Goal: Communication & Community: Share content

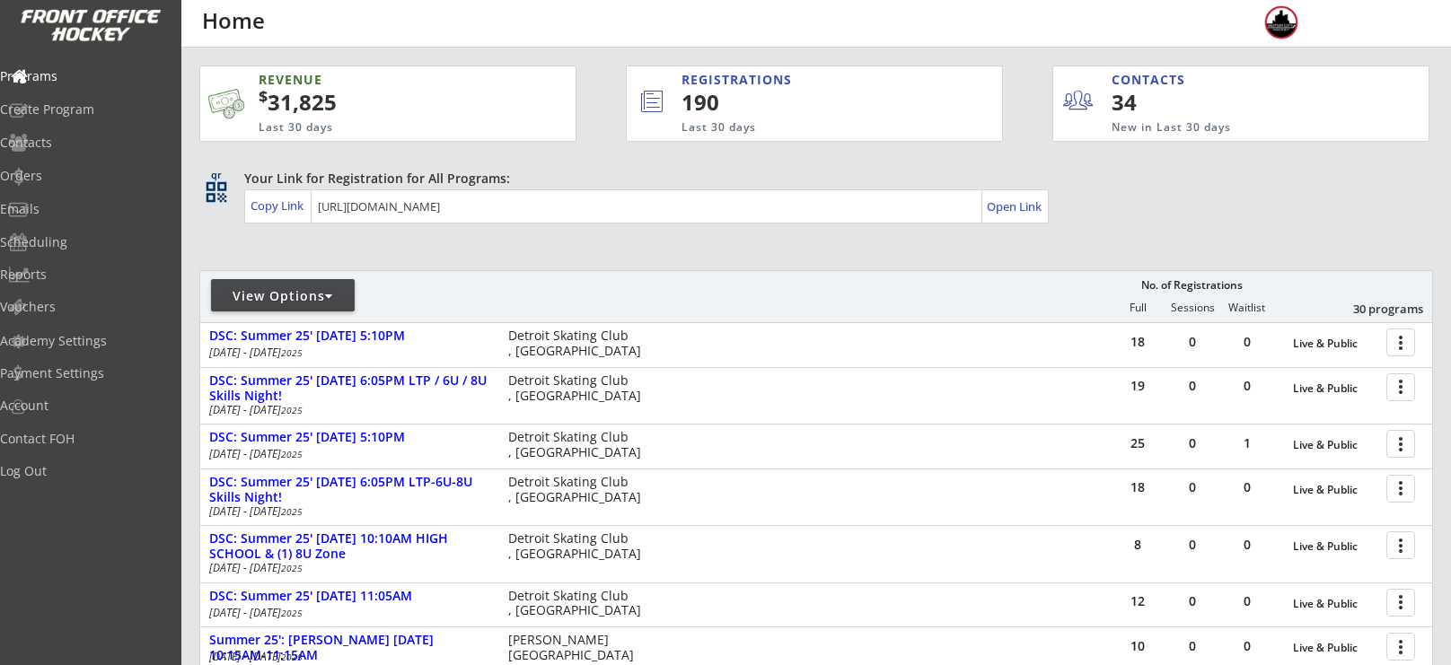
click at [260, 300] on div "View Options" at bounding box center [283, 296] width 144 height 18
select select ""Upcoming Programs""
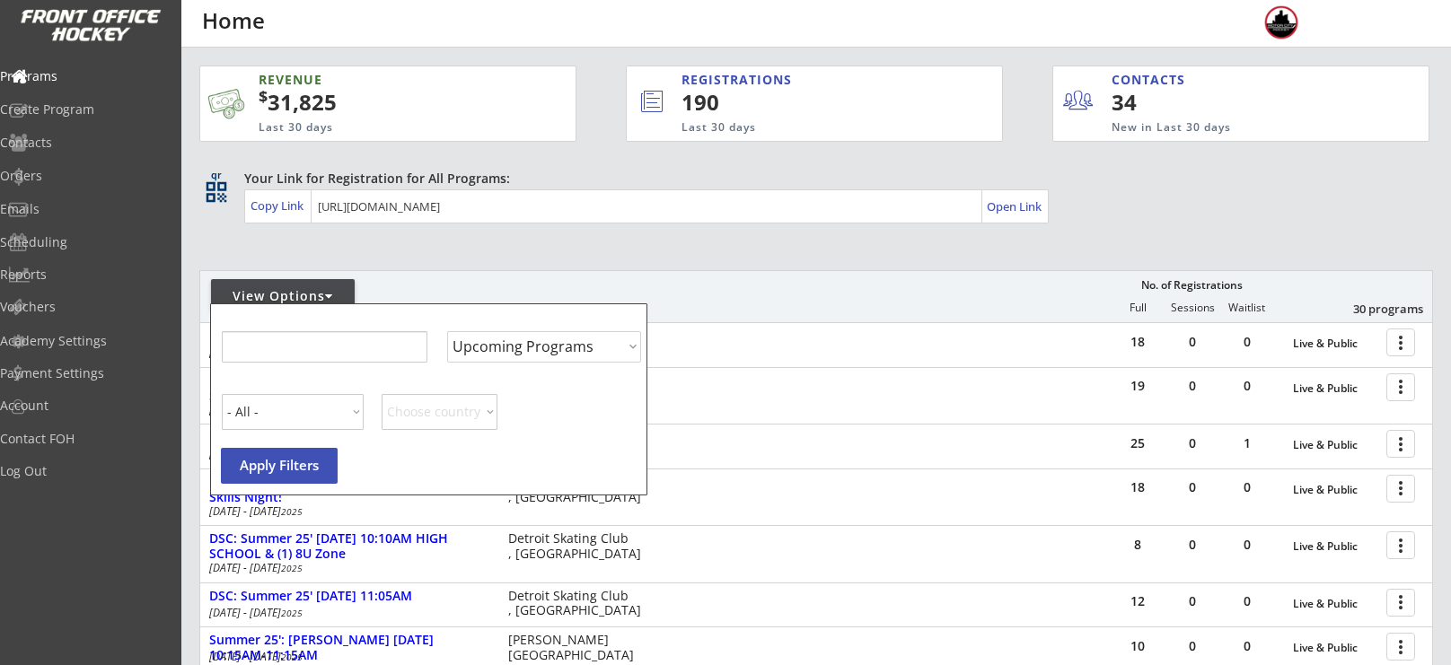
select select ""Upcoming Programs""
click at [330, 351] on input "input" at bounding box center [324, 346] width 206 height 31
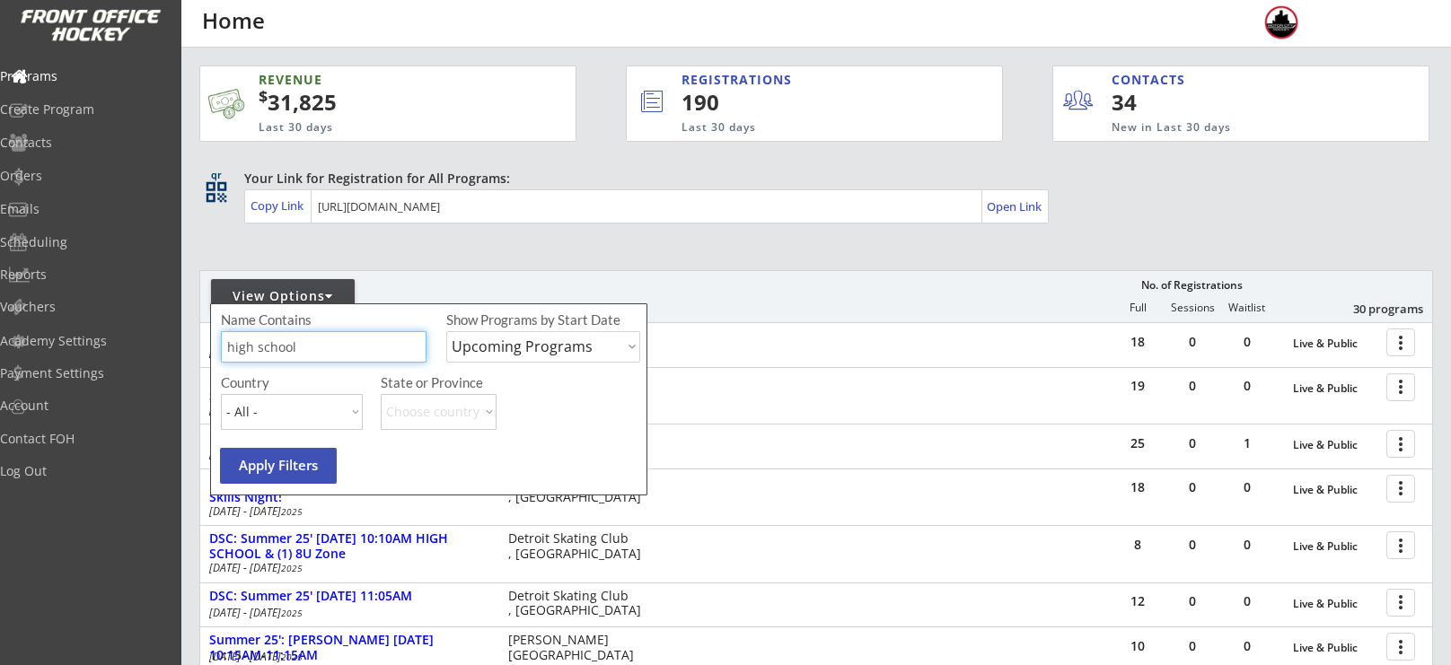
type input "high school"
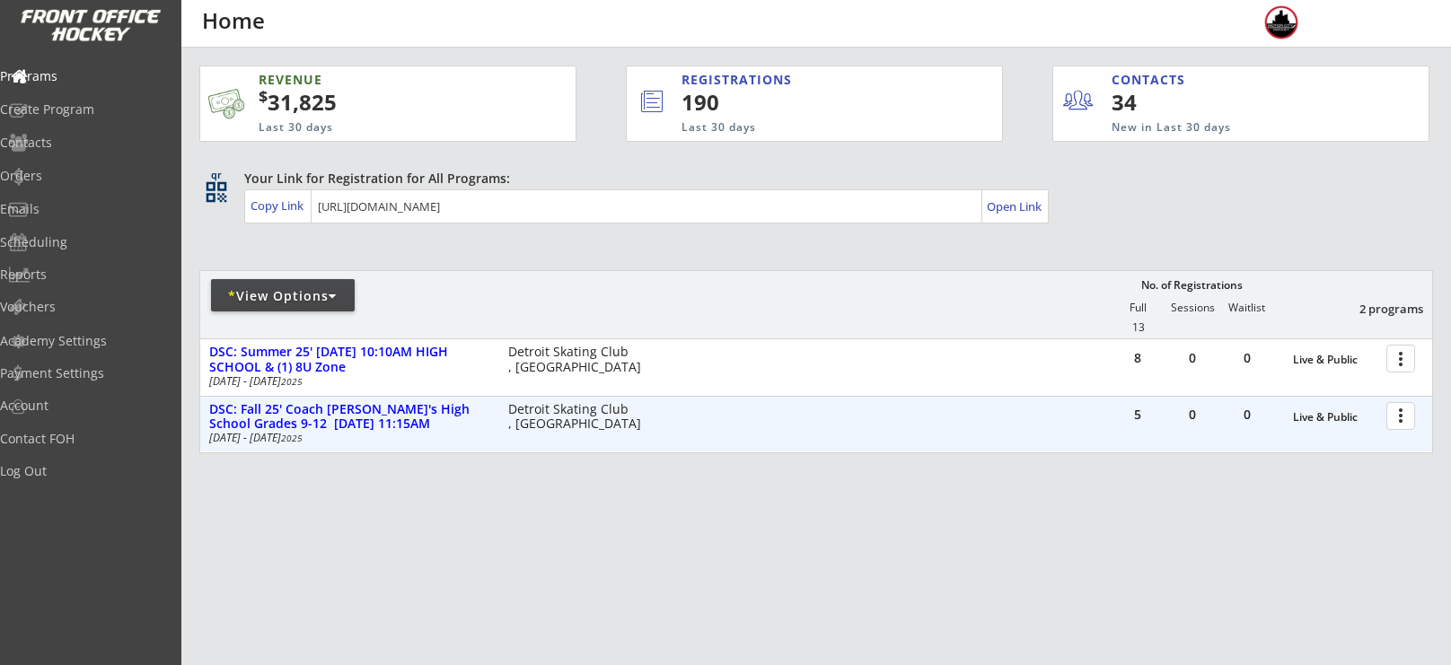
click at [1411, 415] on div at bounding box center [1403, 415] width 31 height 31
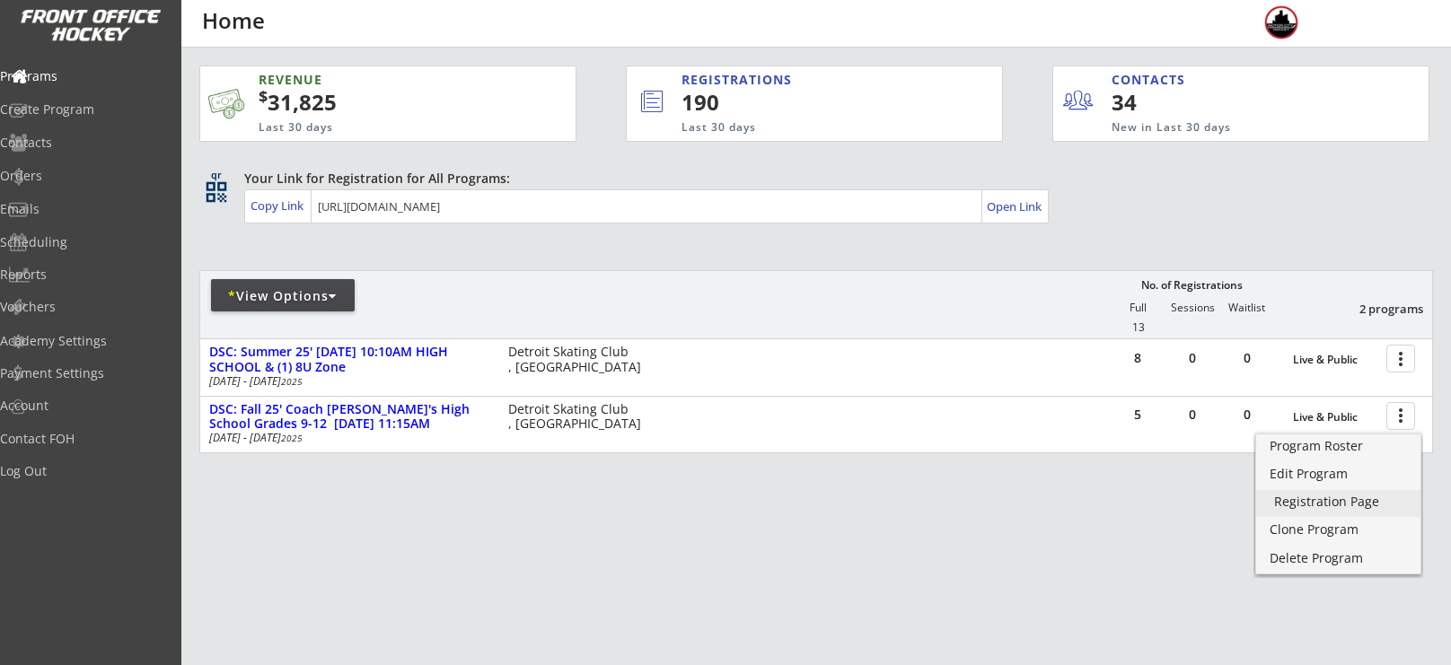
click at [1353, 499] on div "Registration Page" at bounding box center [1338, 502] width 128 height 13
click at [75, 180] on div "Orders" at bounding box center [85, 176] width 162 height 13
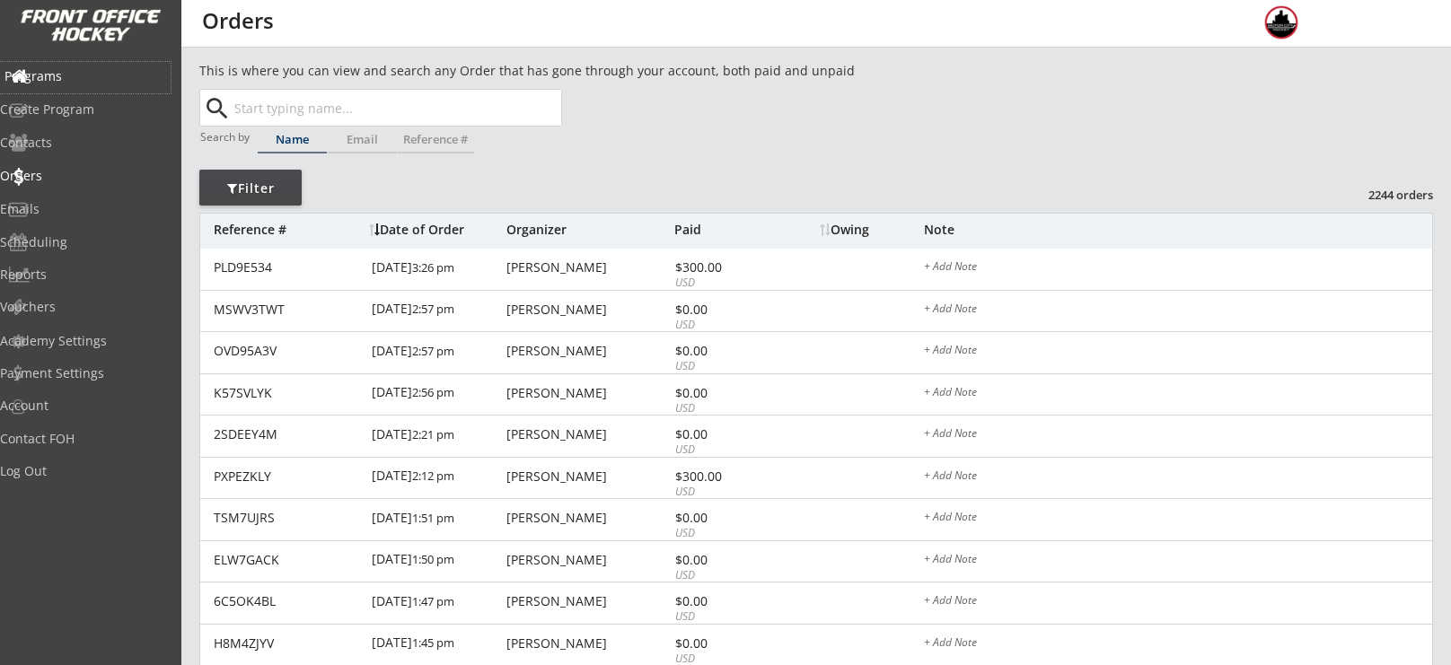
click at [92, 90] on div "Programs" at bounding box center [85, 77] width 171 height 31
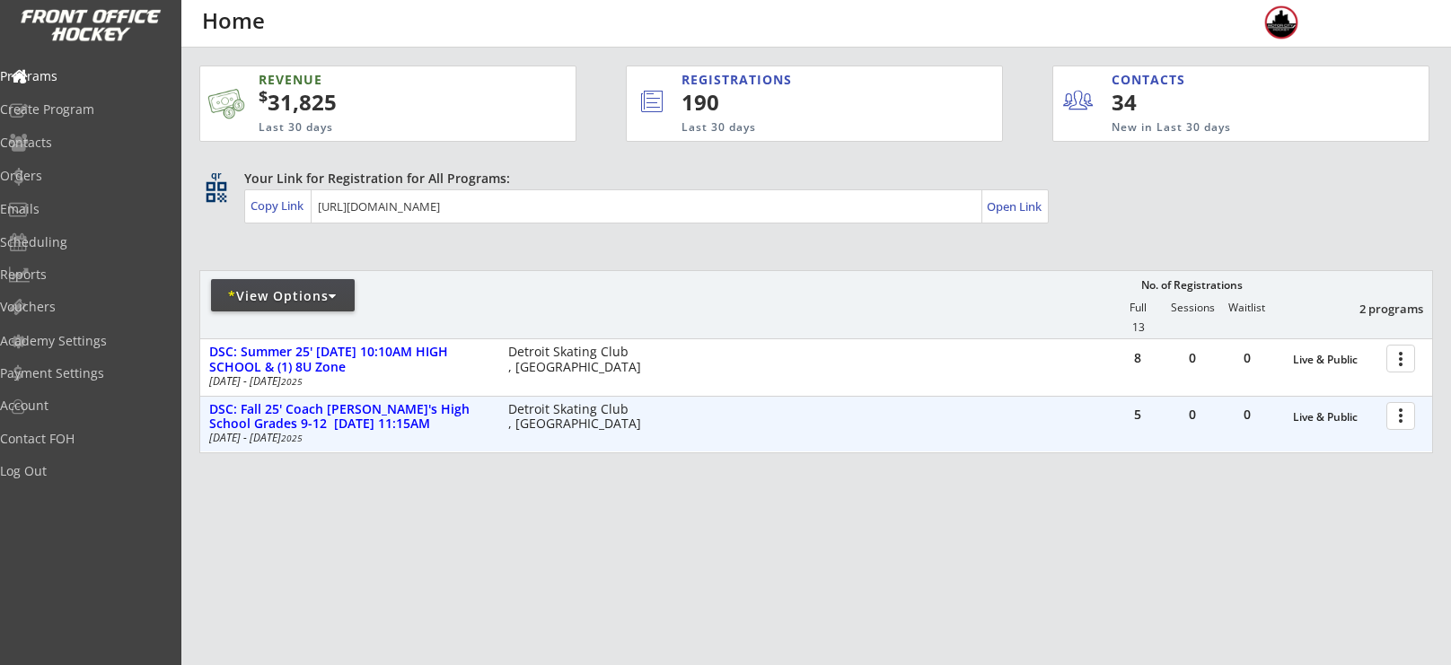
click at [1396, 426] on div at bounding box center [1403, 415] width 31 height 31
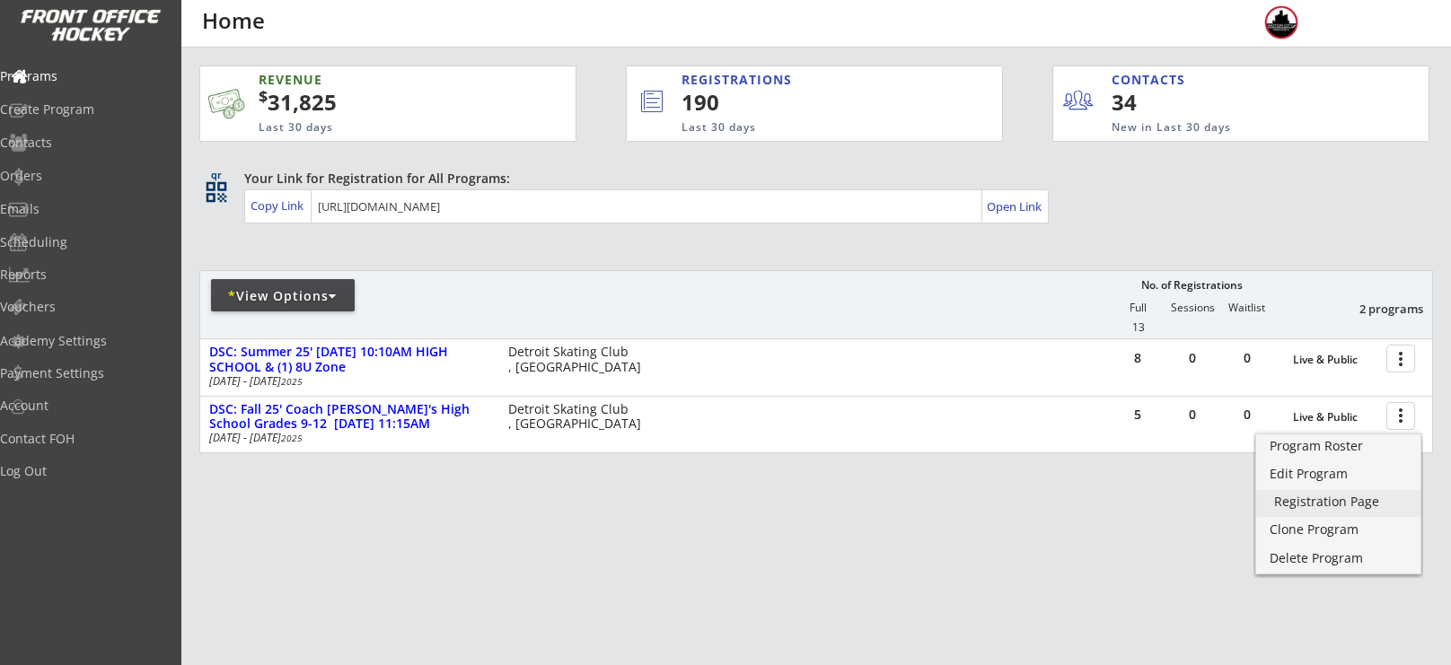
click at [1317, 496] on div "Registration Page" at bounding box center [1338, 502] width 128 height 13
click at [66, 221] on div "Emails" at bounding box center [85, 210] width 171 height 31
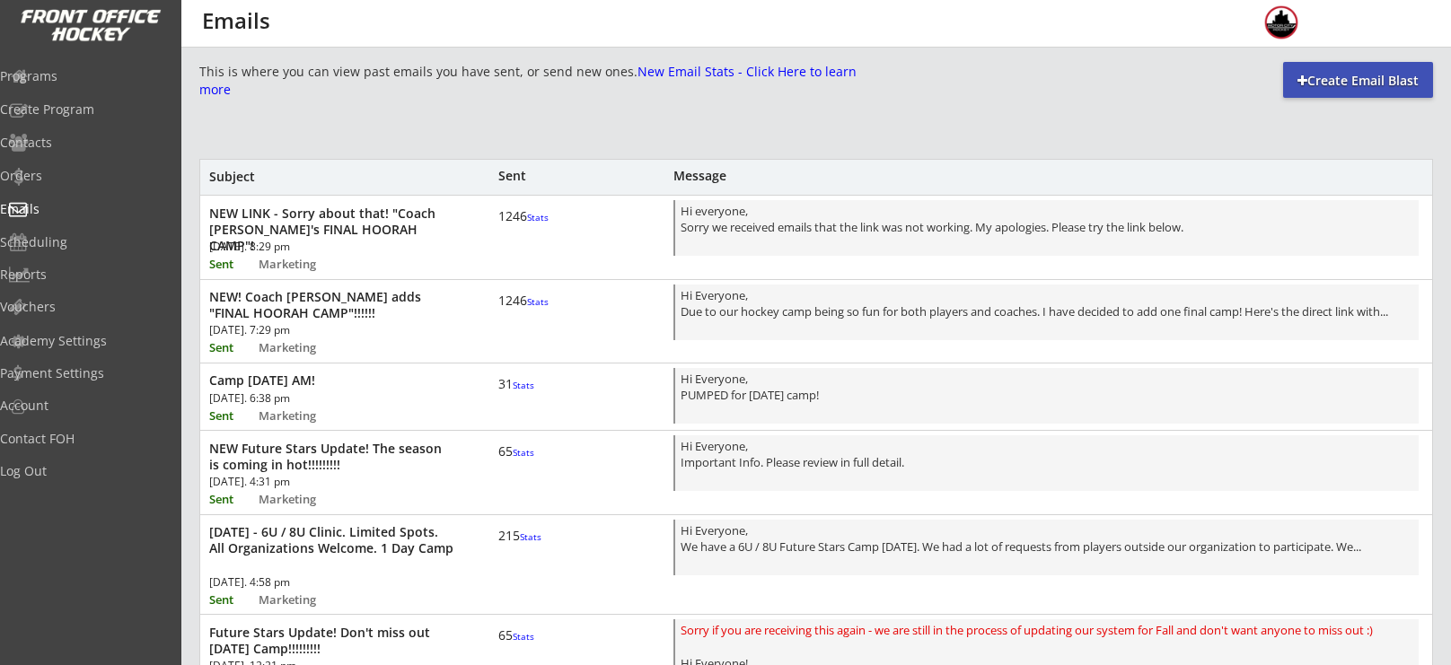
click at [1394, 70] on div "Create Email Blast" at bounding box center [1358, 80] width 150 height 36
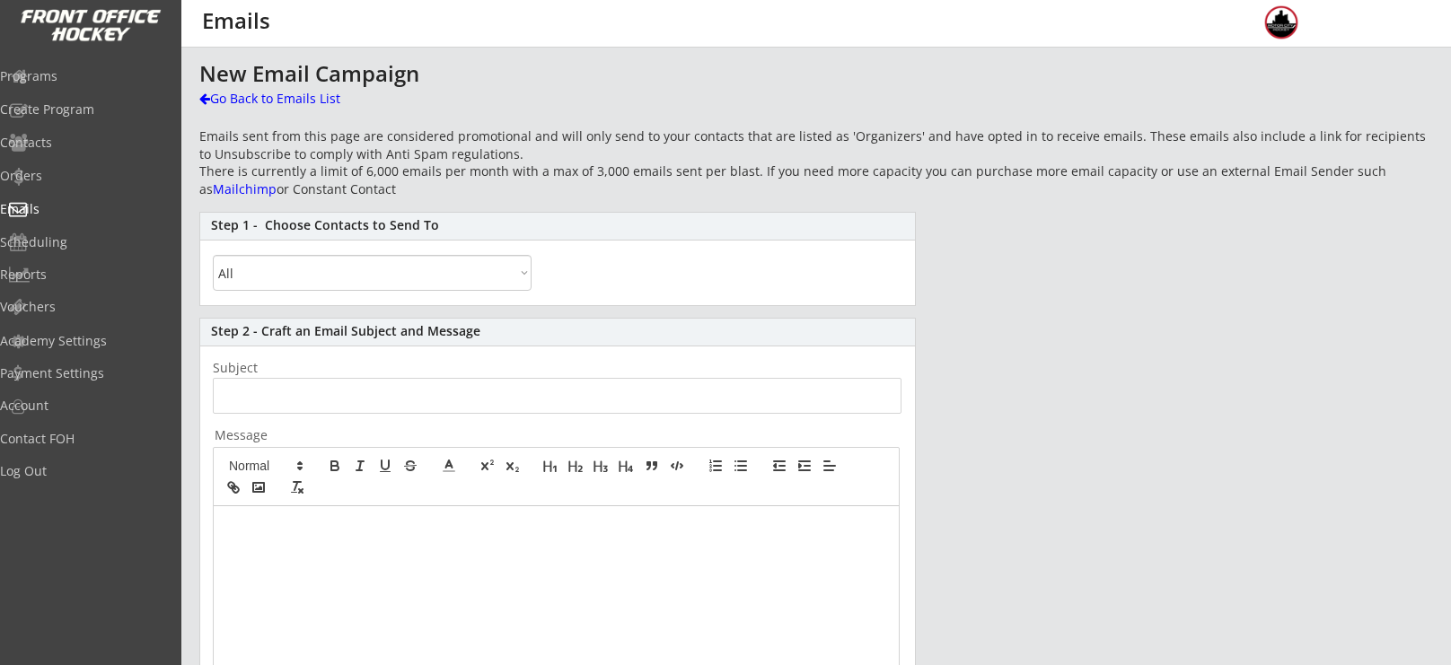
click at [448, 284] on select "All By Specific Programs Within Birth Year Range" at bounding box center [372, 273] width 319 height 36
select select ""Within Birth Year Range""
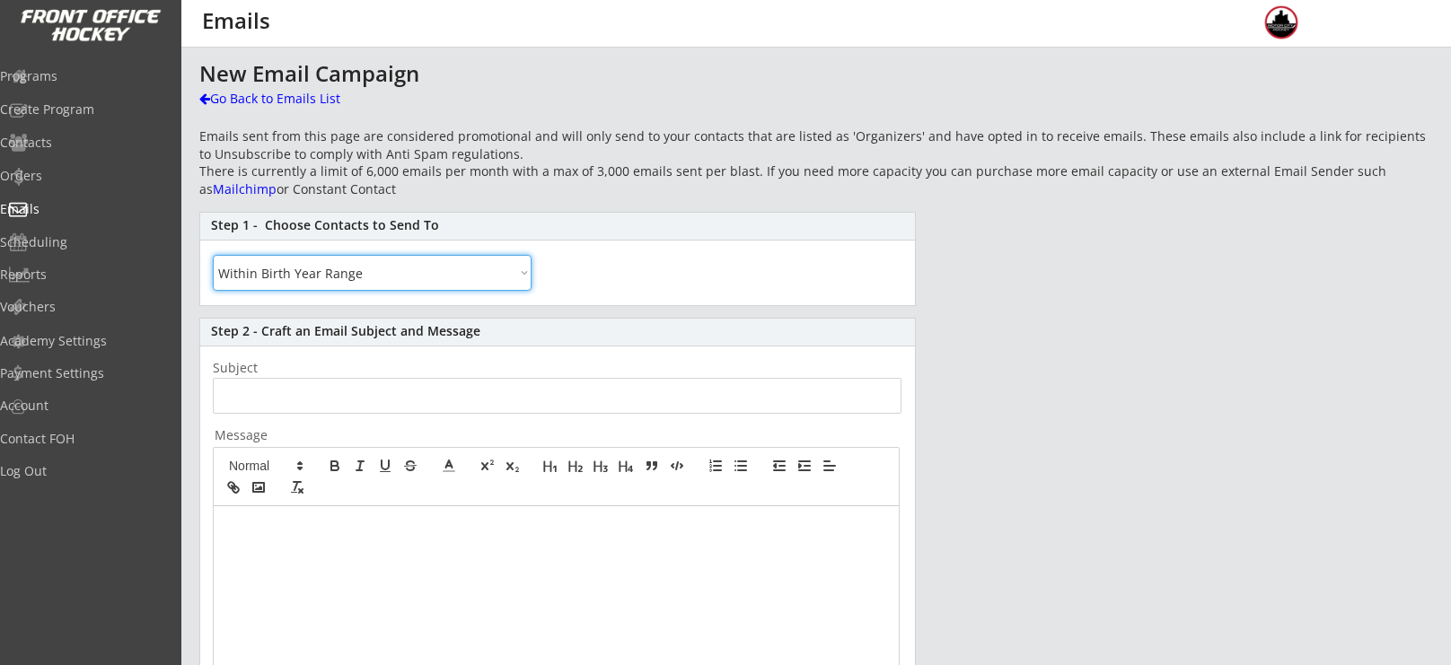
click at [213, 255] on select "All By Specific Programs Within Birth Year Range" at bounding box center [372, 273] width 319 height 36
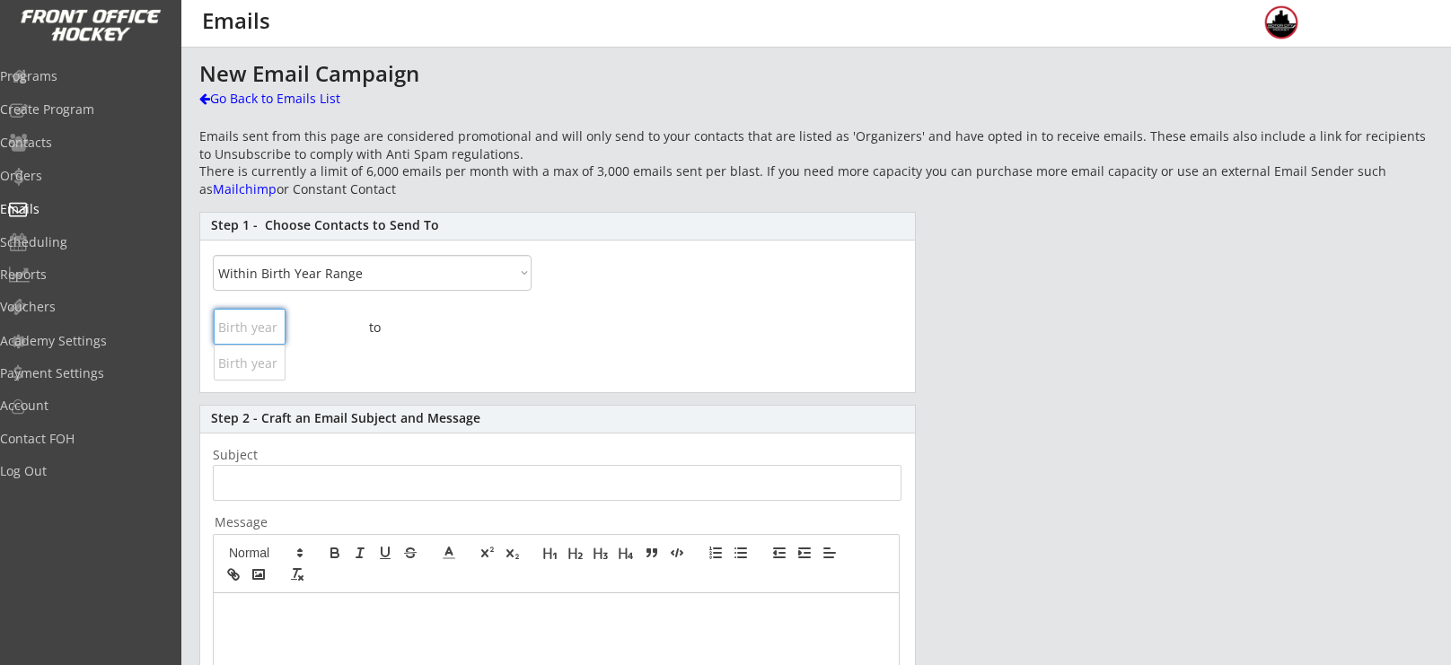
click at [268, 328] on input "input" at bounding box center [250, 327] width 72 height 36
type input "2007"
type input "2011"
click at [256, 340] on input "input" at bounding box center [250, 327] width 72 height 36
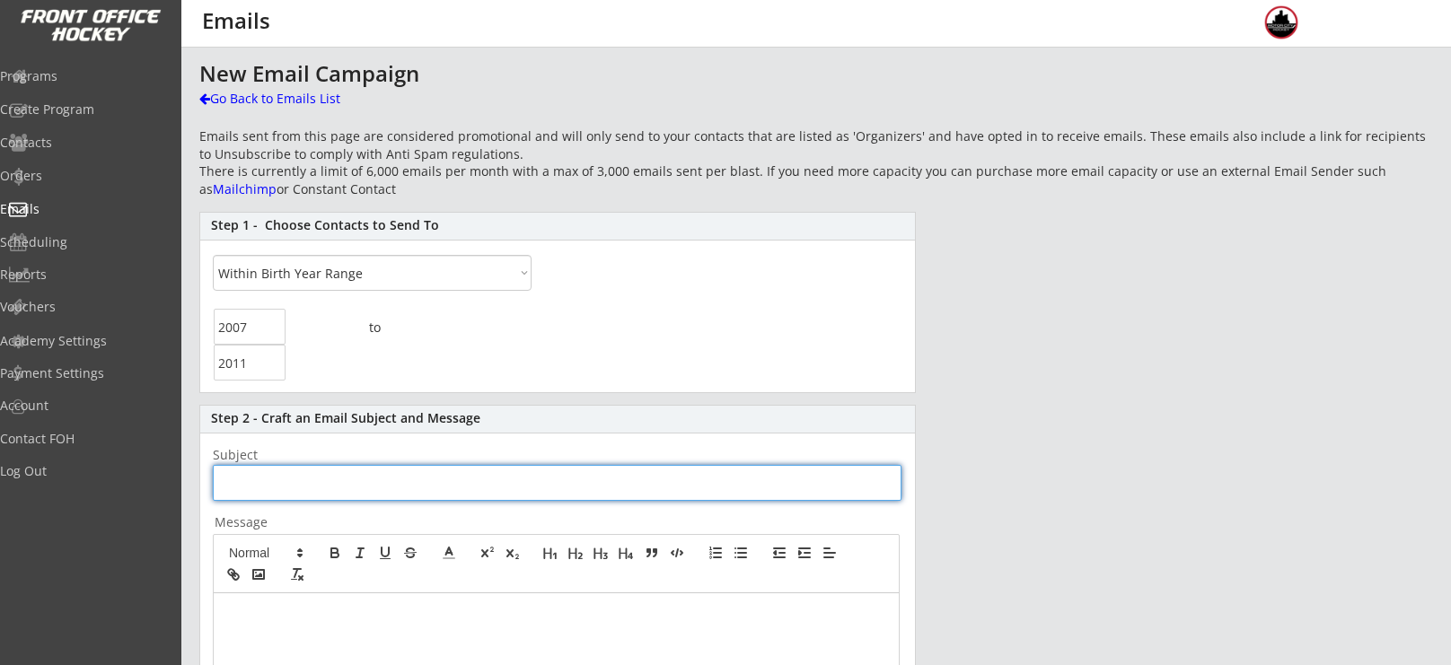
click at [306, 480] on input "input" at bounding box center [557, 483] width 689 height 36
type input "H"
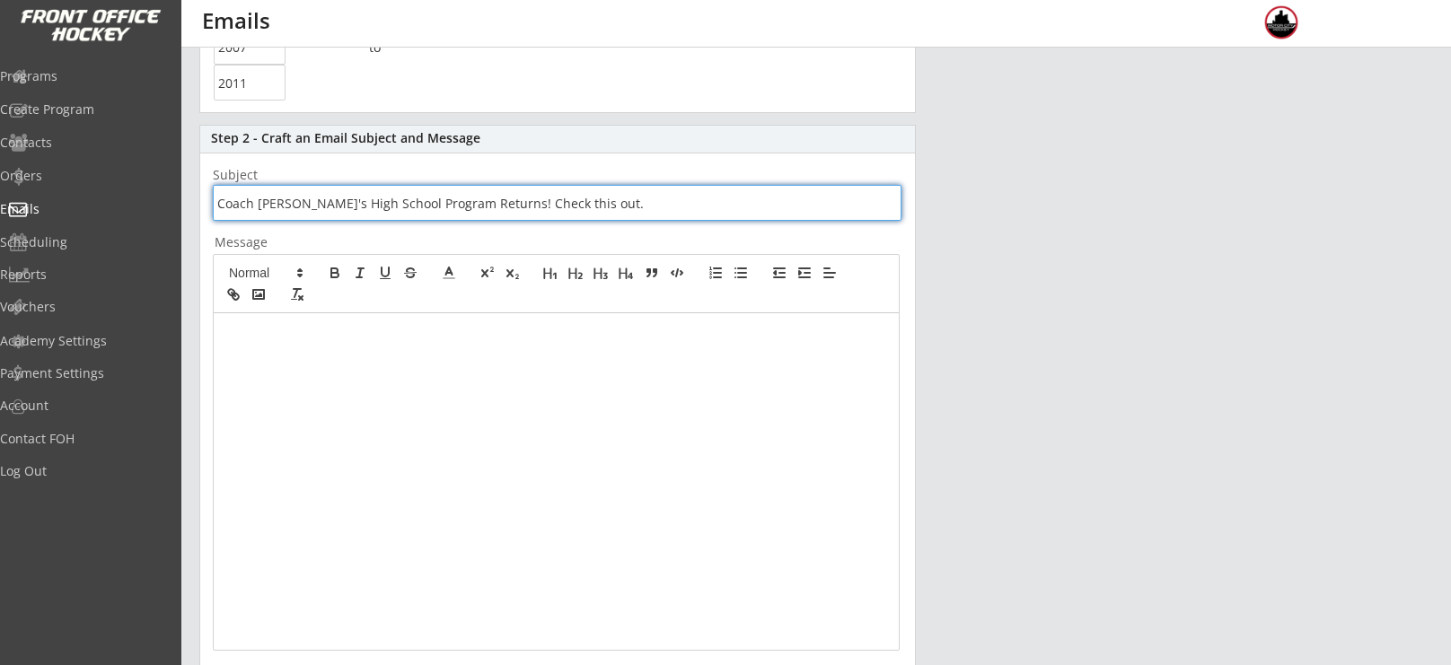
scroll to position [291, 0]
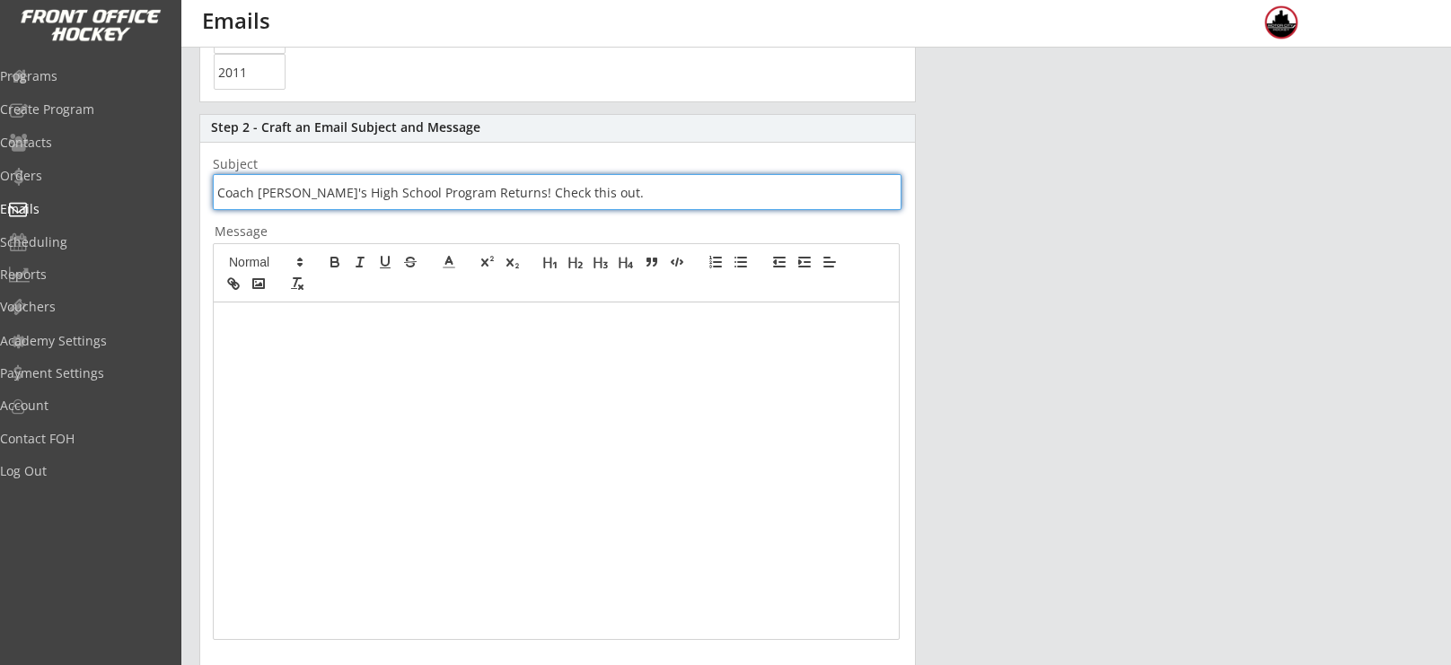
type input "Coach [PERSON_NAME]'s High School Program Returns! Check this out."
click at [273, 338] on div at bounding box center [556, 471] width 685 height 337
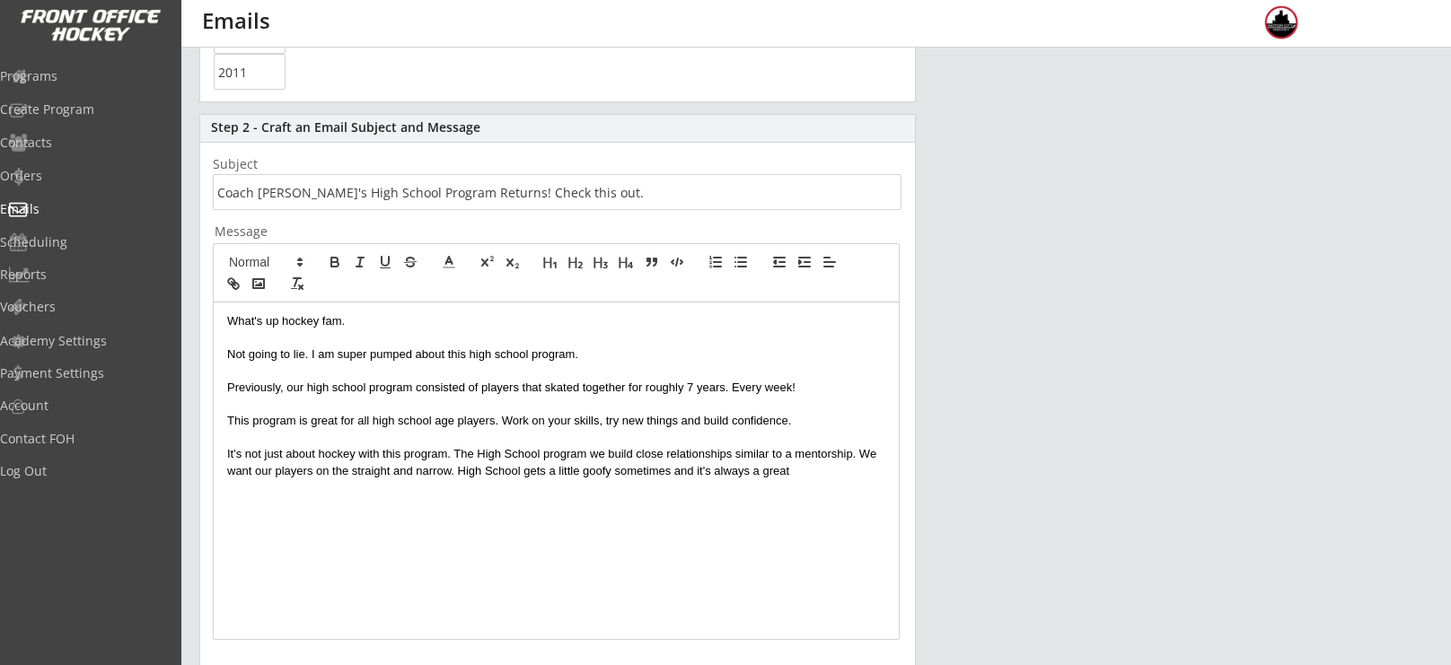
drag, startPoint x: 827, startPoint y: 477, endPoint x: 460, endPoint y: 464, distance: 367.5
click at [460, 464] on p "It's not just about hockey with this program. The High School program we build …" at bounding box center [556, 462] width 658 height 33
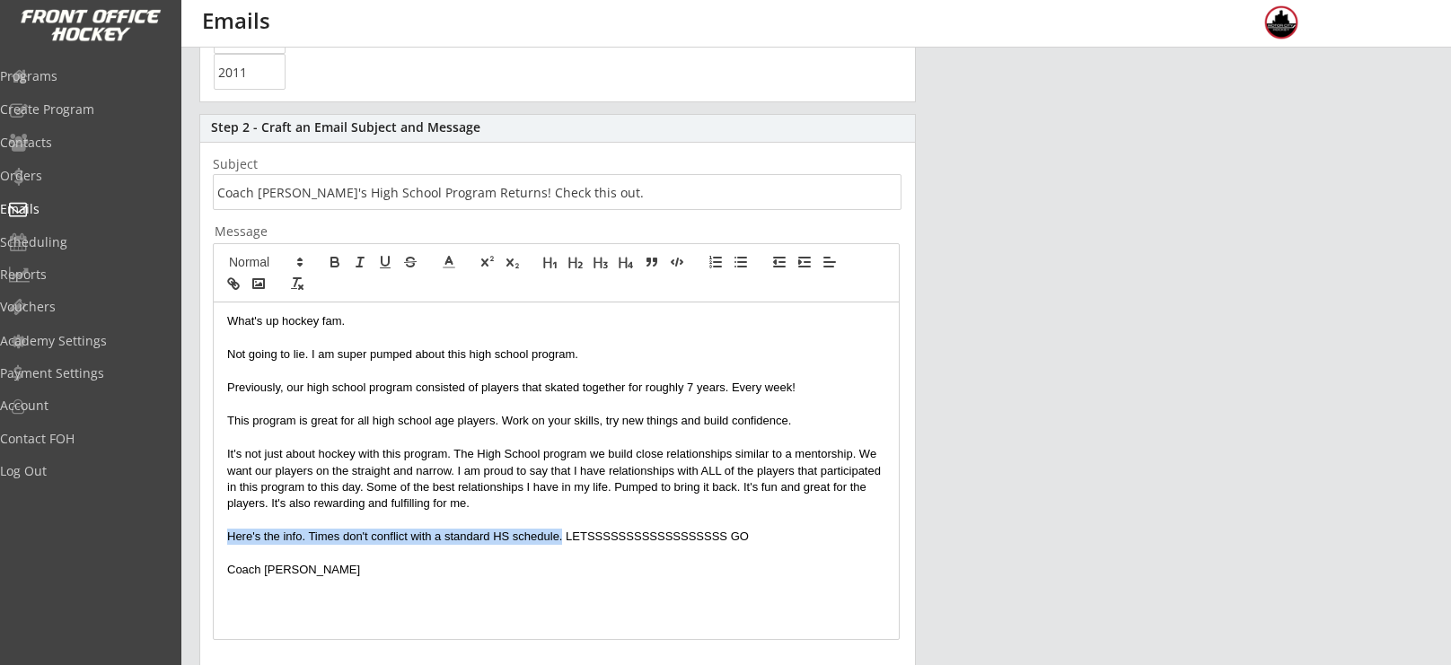
drag, startPoint x: 231, startPoint y: 537, endPoint x: 563, endPoint y: 537, distance: 332.2
click at [563, 537] on p "Here's the info. Times don't conflict with a standard HS schedule. LETSSSSSSSSS…" at bounding box center [556, 537] width 658 height 16
click at [227, 276] on icon "button" at bounding box center [233, 284] width 16 height 16
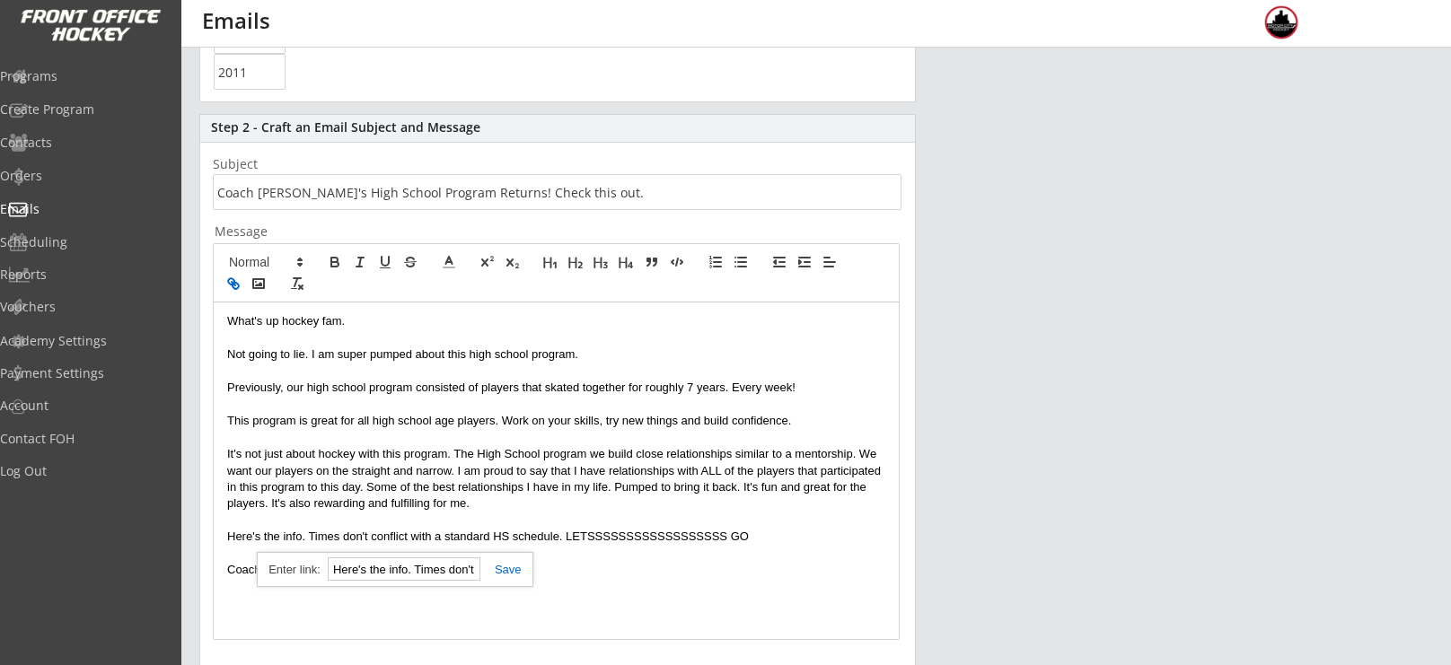
paste input "[URL][DOMAIN_NAME]"
type input "[URL][DOMAIN_NAME]"
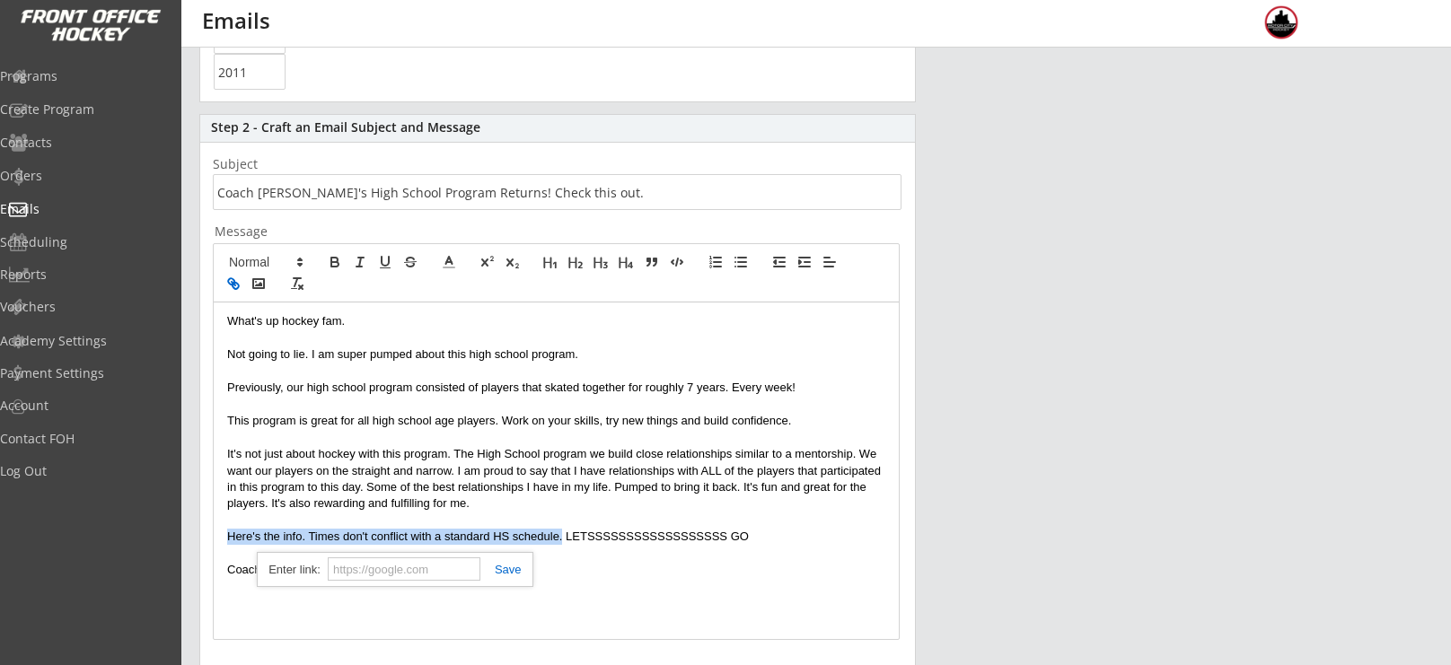
scroll to position [0, 0]
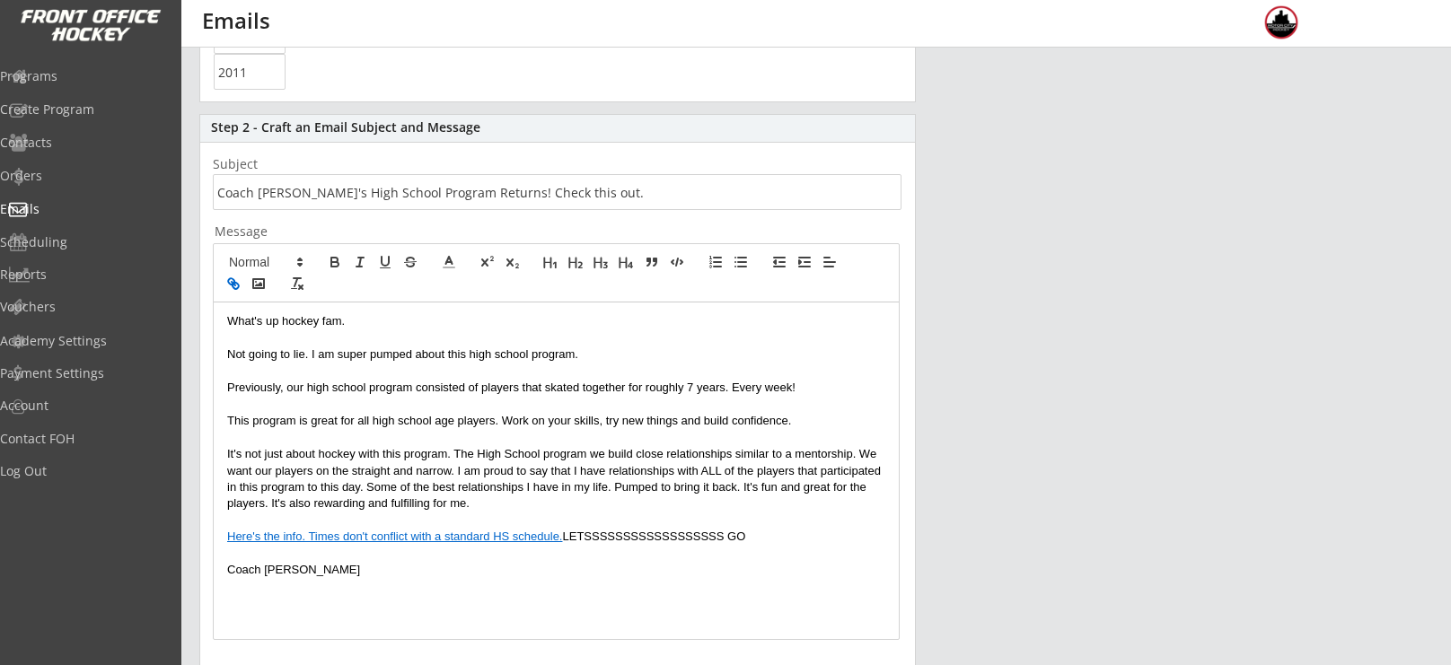
click at [568, 344] on p at bounding box center [556, 338] width 658 height 16
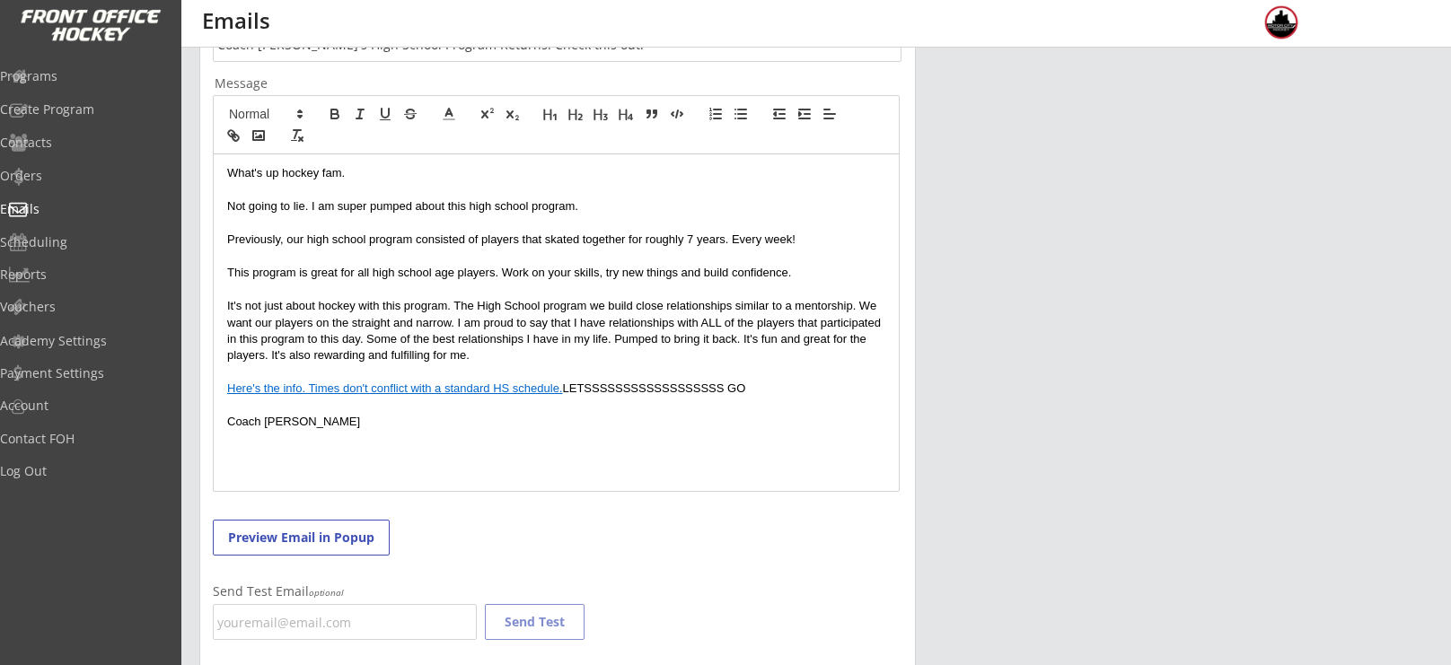
scroll to position [554, 0]
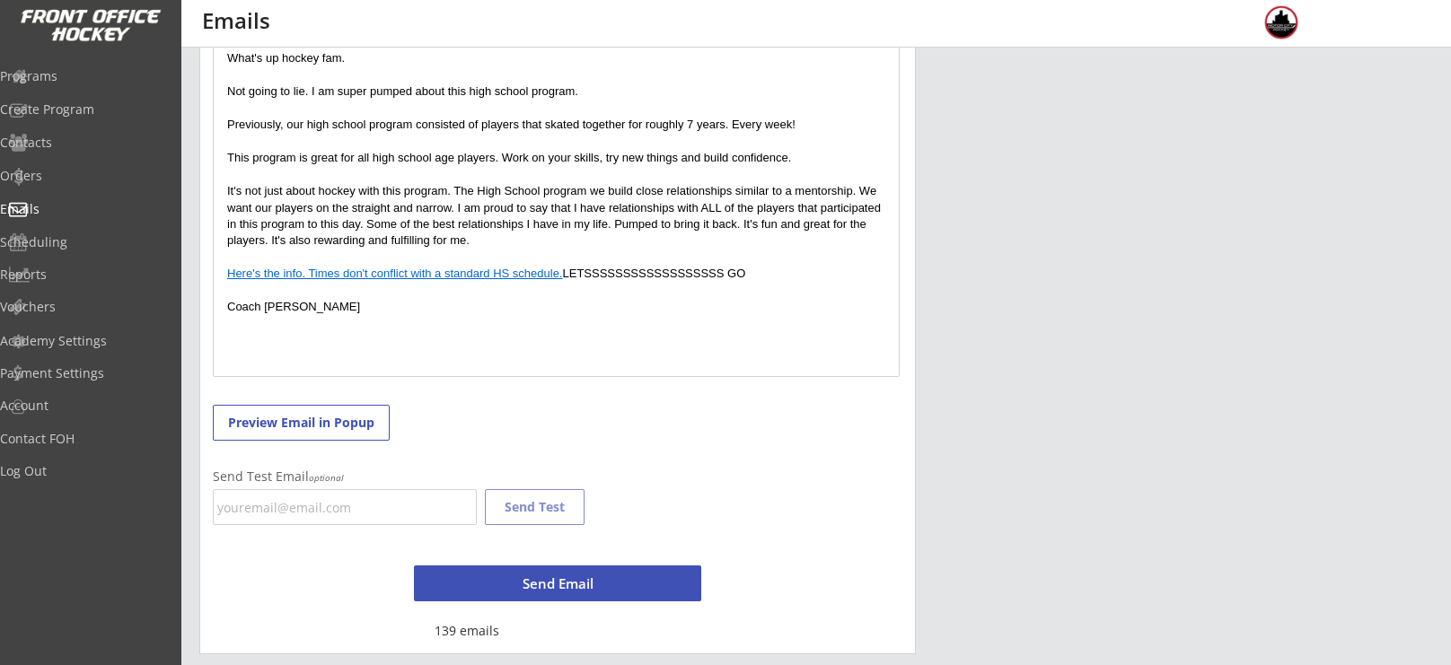
click at [520, 236] on p "It's not just about hockey with this program. The High School program we build …" at bounding box center [556, 216] width 658 height 66
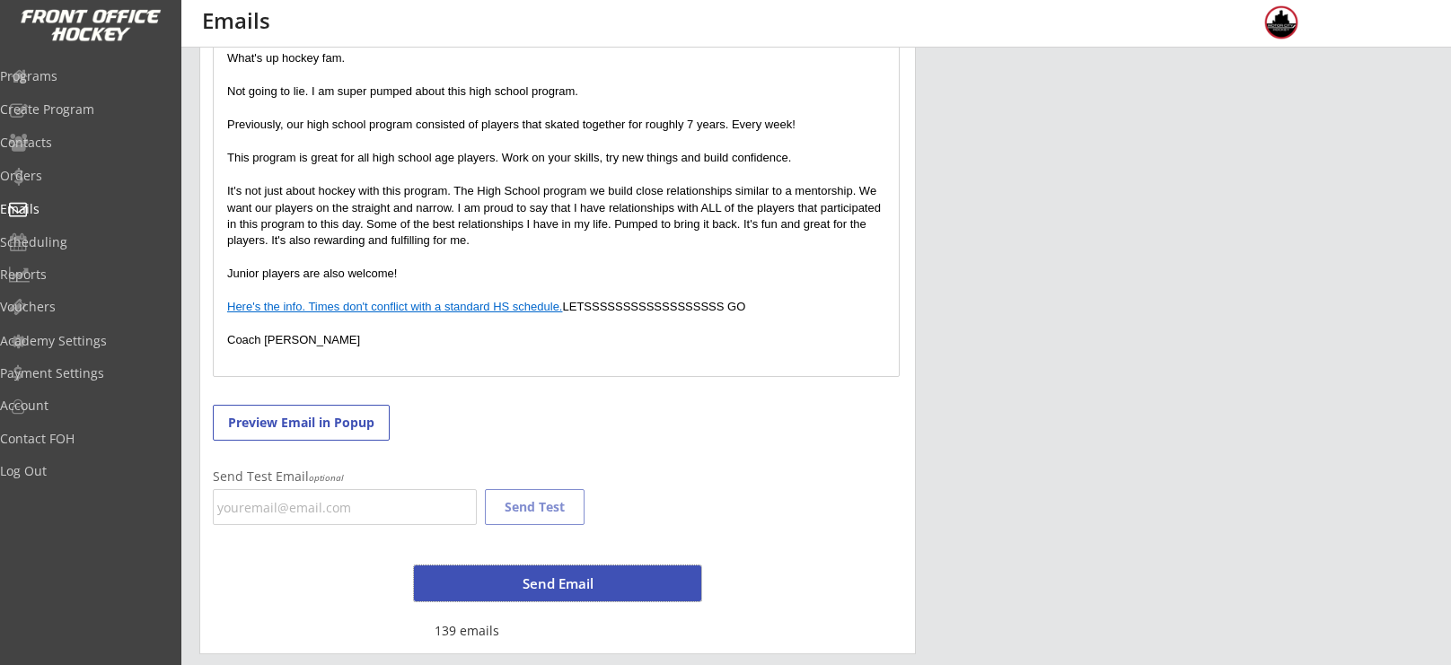
click at [571, 586] on button "Send Email" at bounding box center [557, 584] width 287 height 36
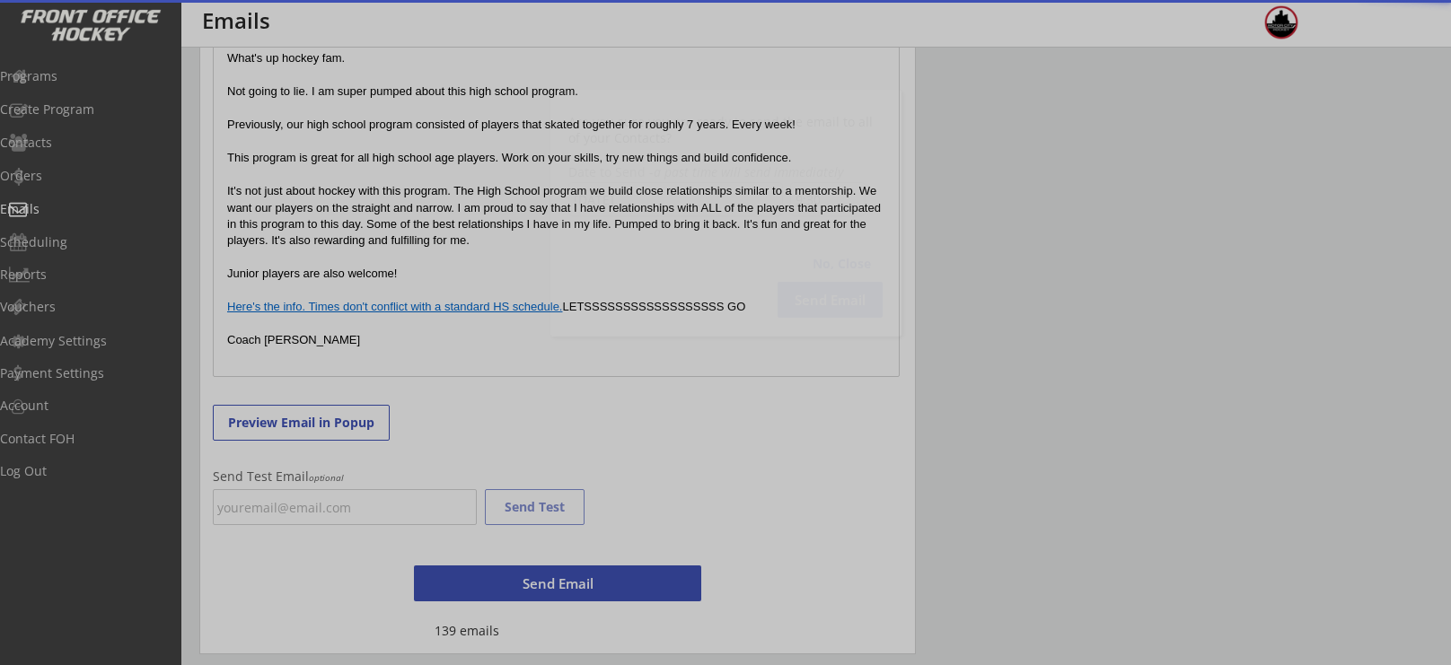
scroll to position [596, 0]
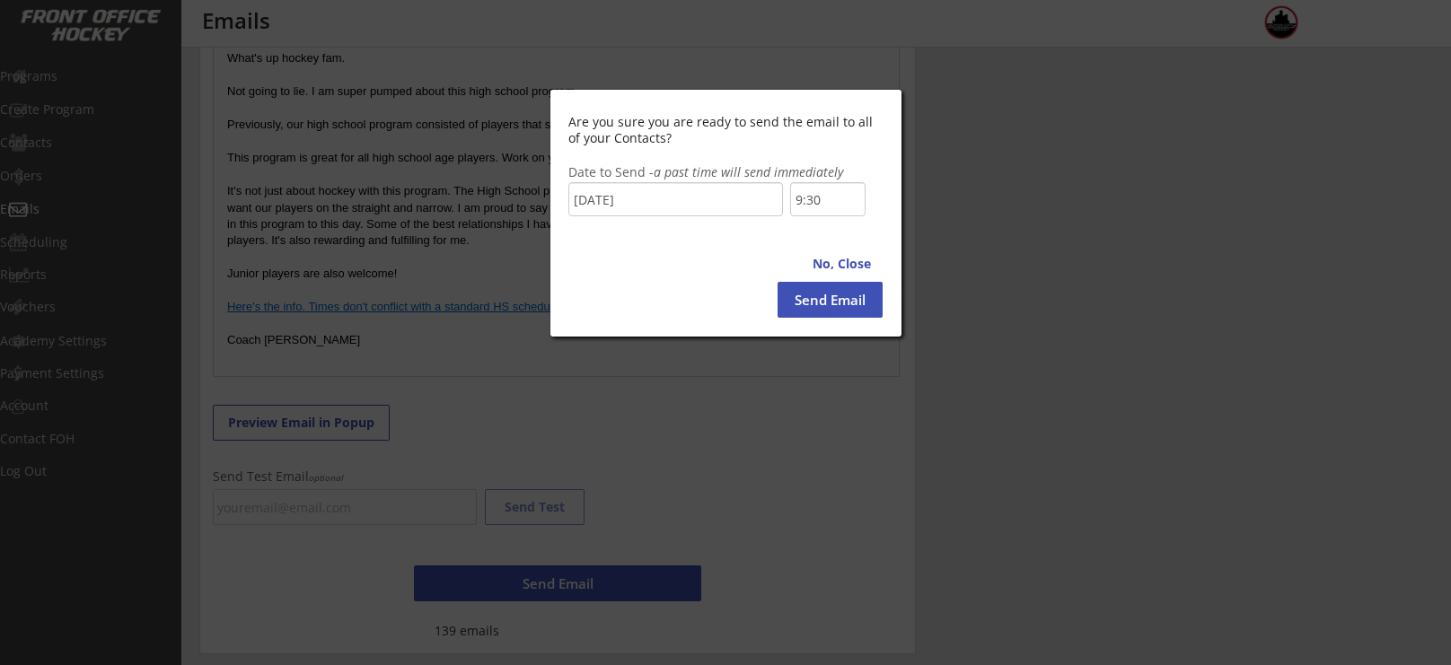
click at [809, 197] on input "9:30" at bounding box center [827, 199] width 75 height 34
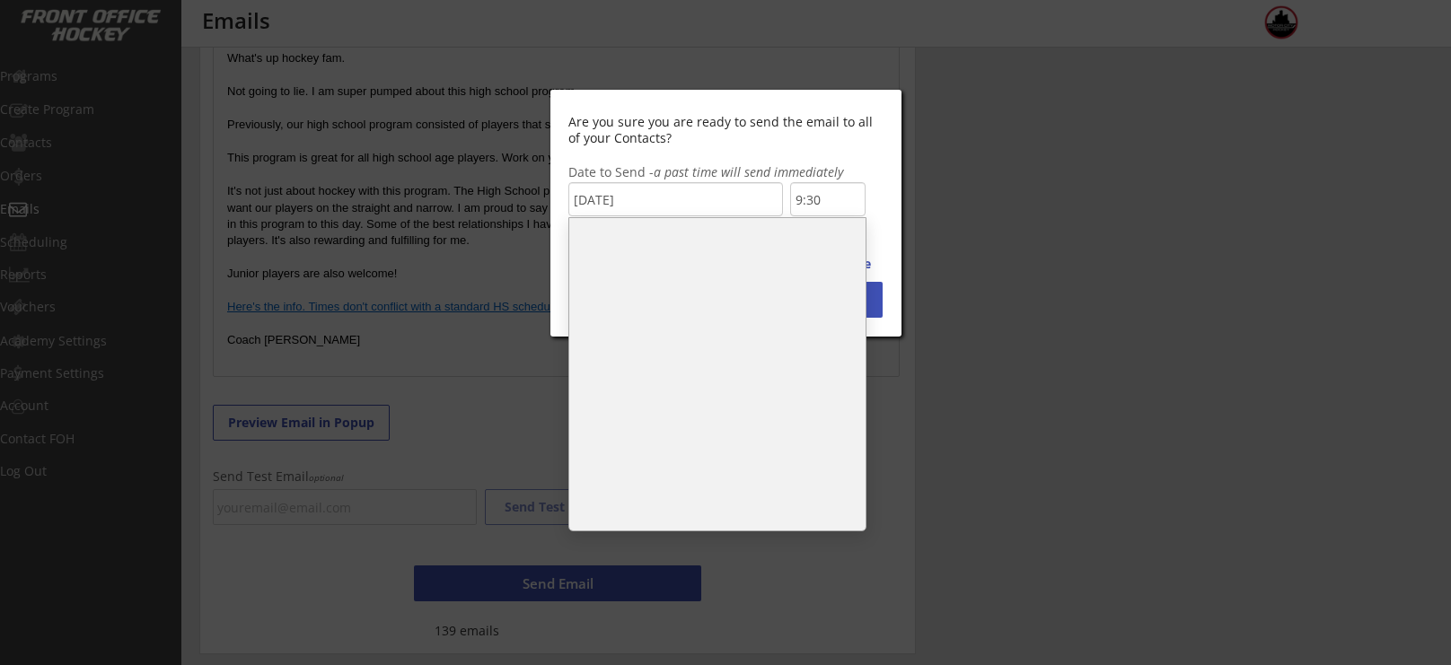
click at [714, 268] on li "9:00" at bounding box center [717, 277] width 296 height 36
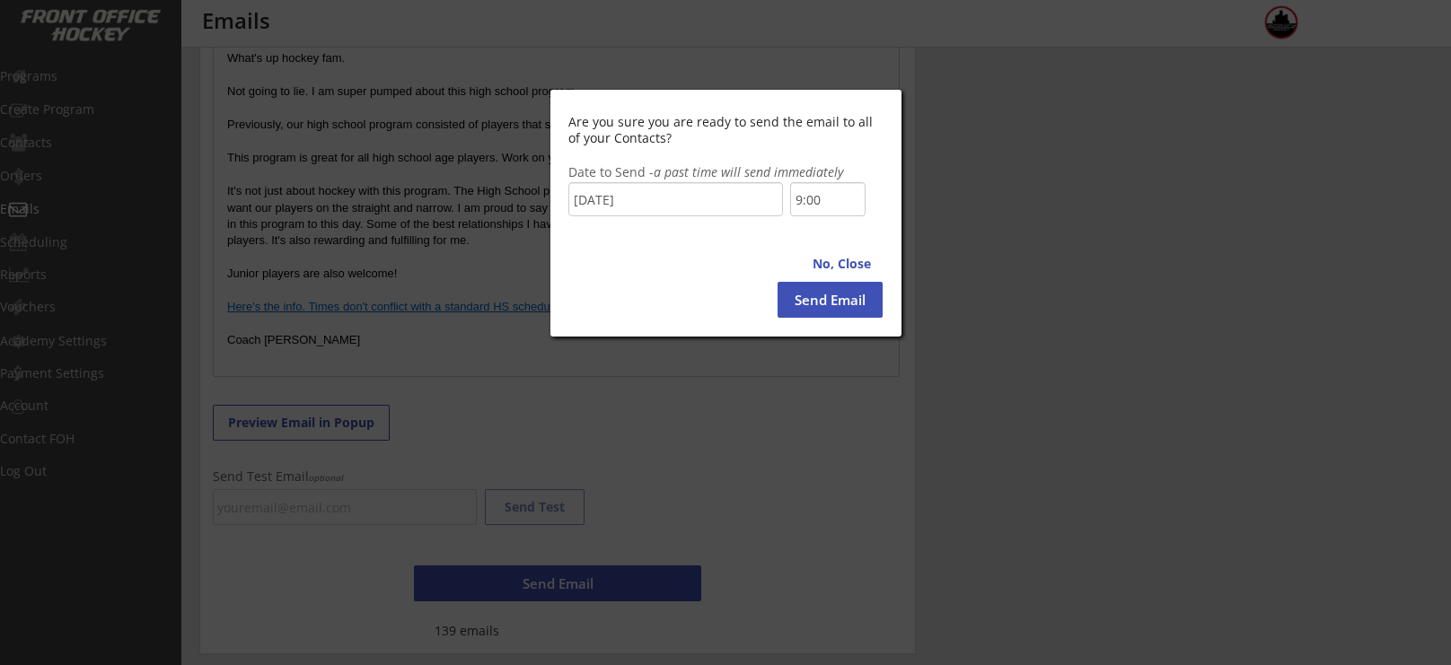
scroll to position [563, 0]
click at [815, 314] on button "Send Email" at bounding box center [830, 300] width 105 height 36
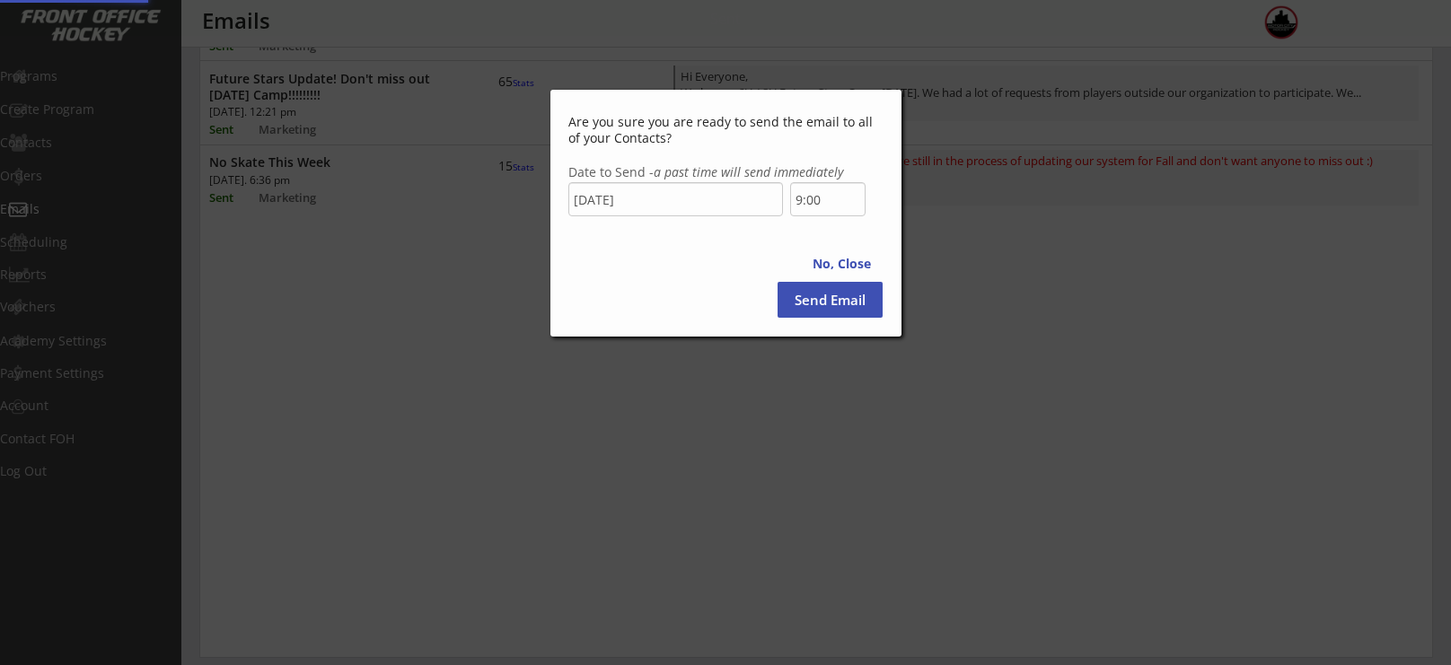
type input "9:30"
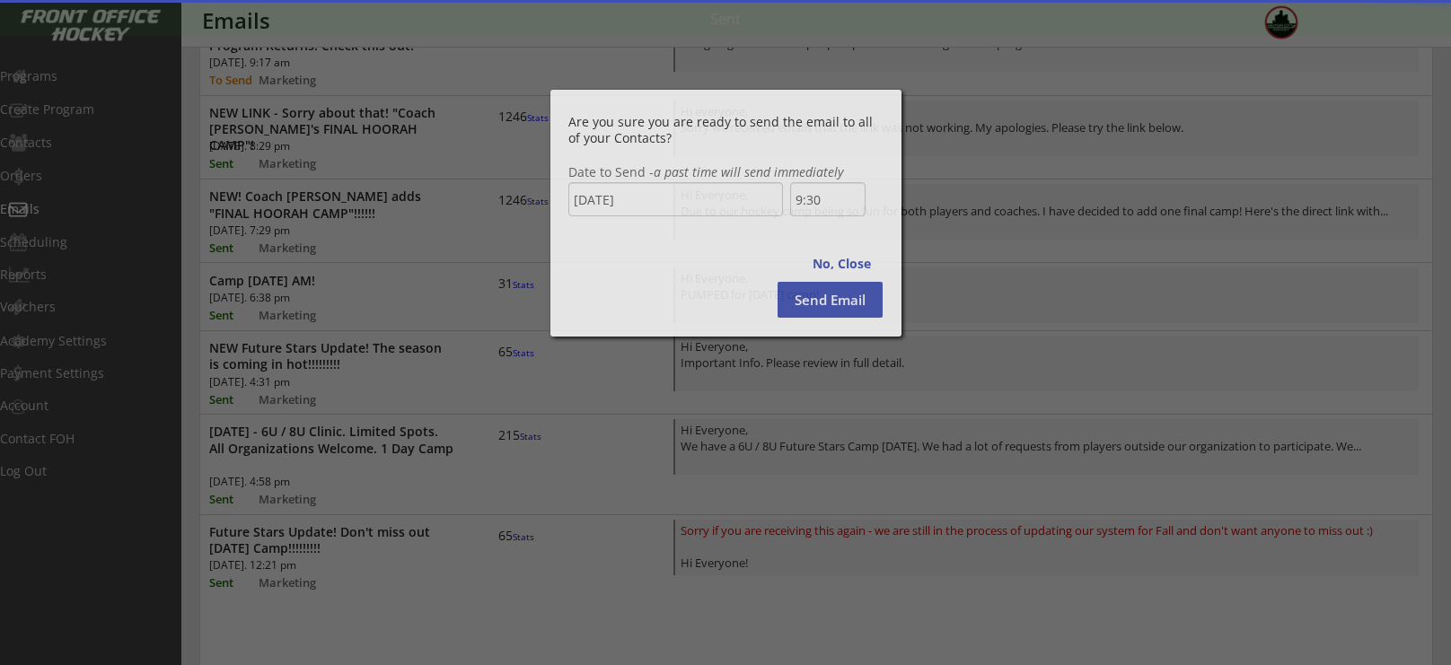
scroll to position [0, 0]
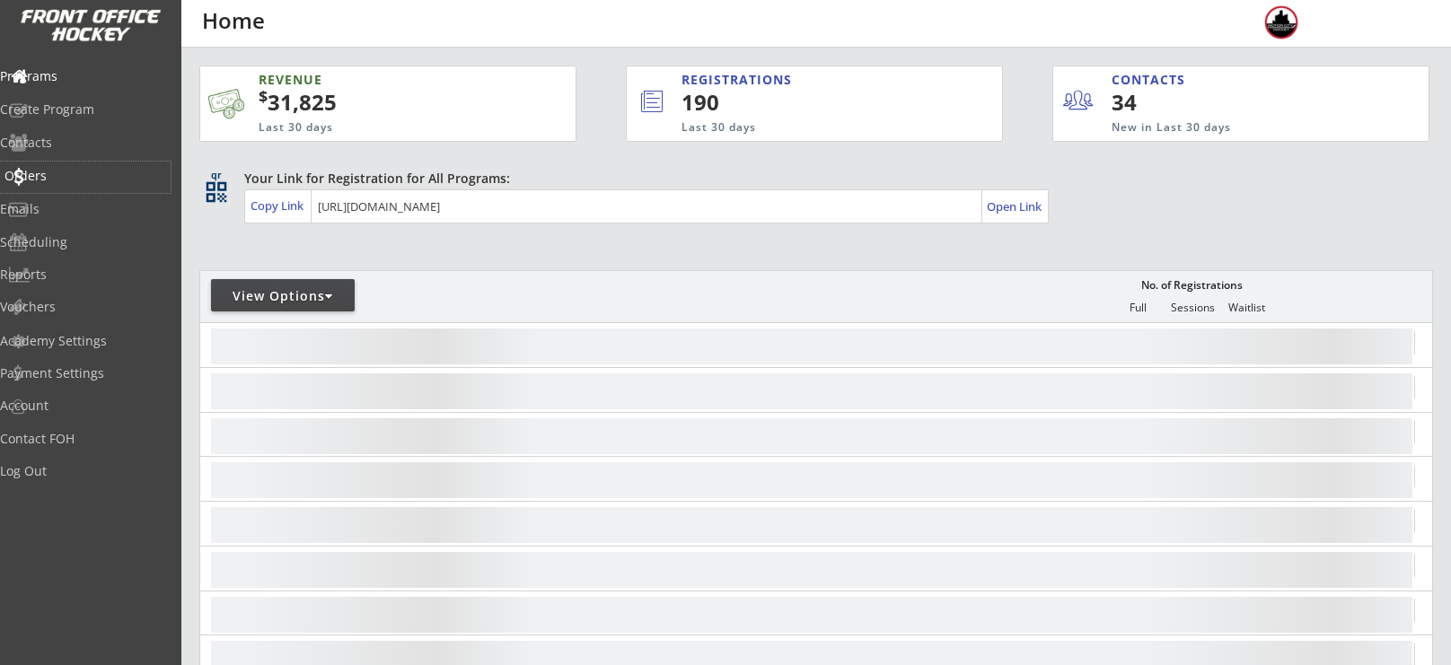
click at [80, 181] on div "Orders" at bounding box center [85, 176] width 162 height 13
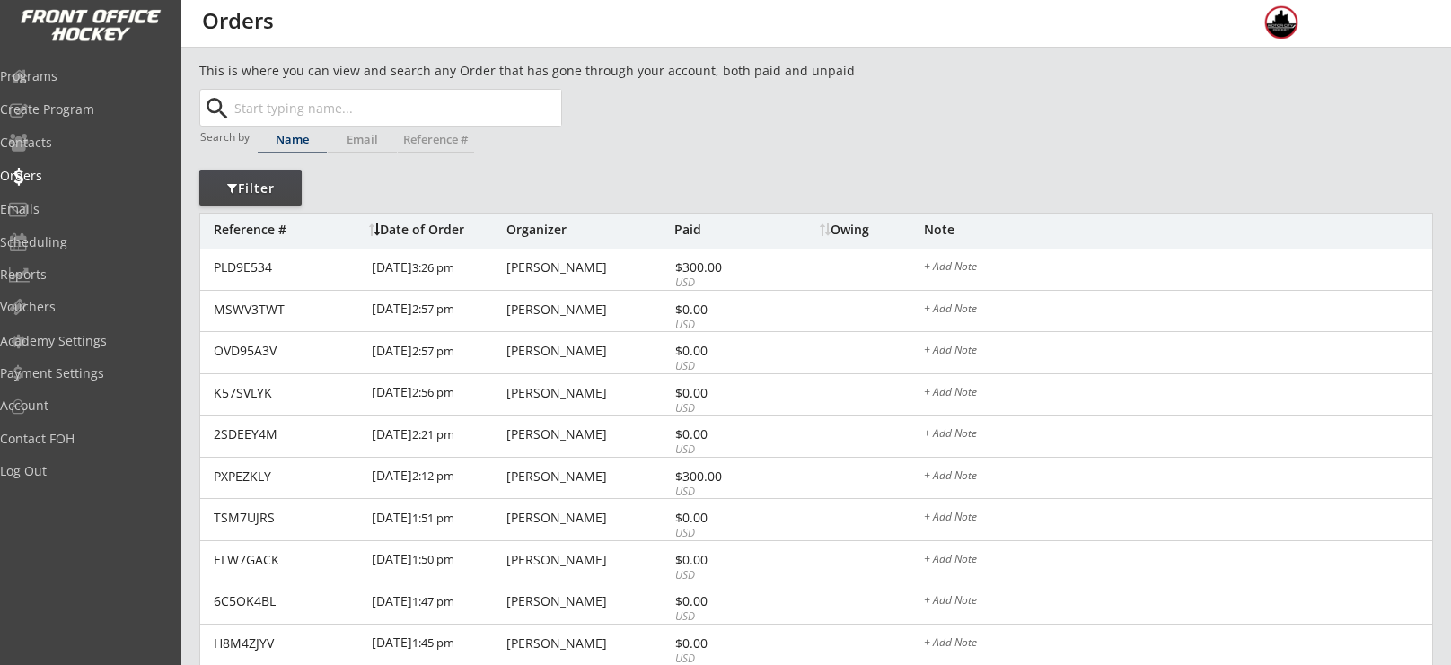
click at [165, 86] on div "Programs" at bounding box center [85, 77] width 171 height 31
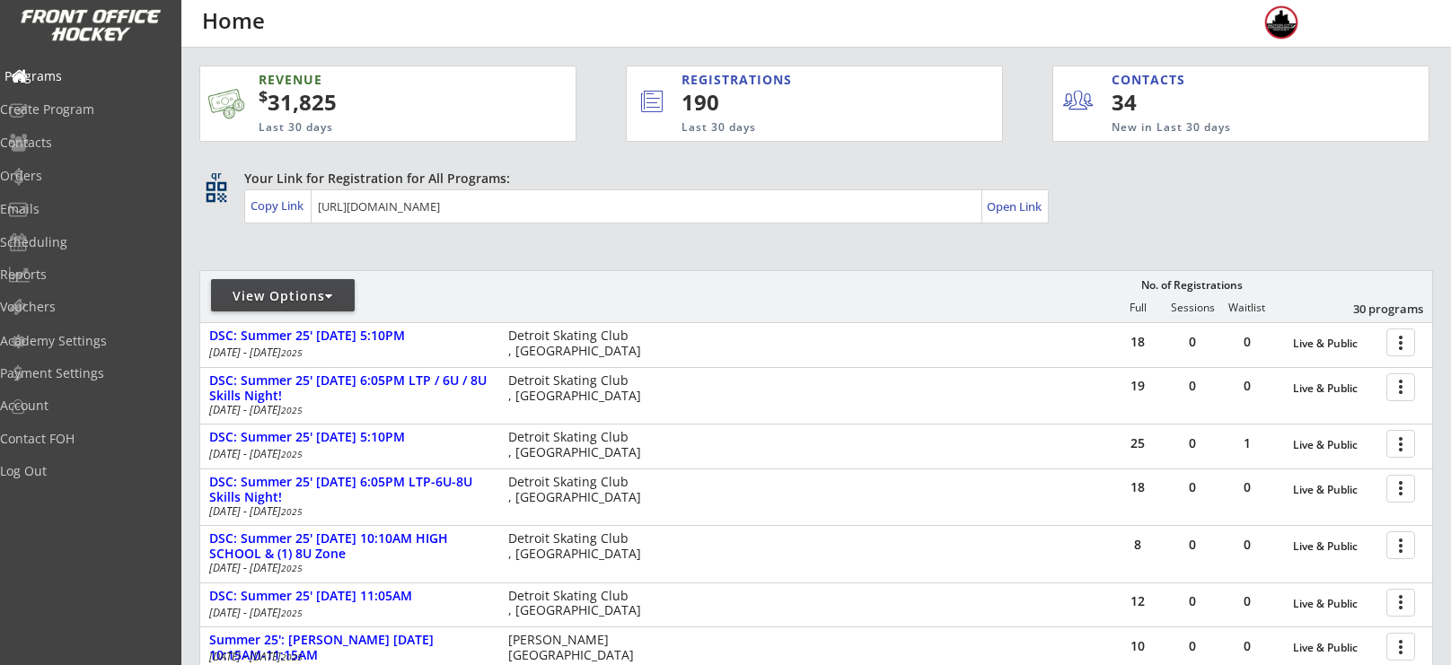
click at [99, 75] on div "Programs" at bounding box center [85, 76] width 162 height 13
click at [320, 288] on div "View Options" at bounding box center [283, 296] width 144 height 18
select select ""Upcoming Programs""
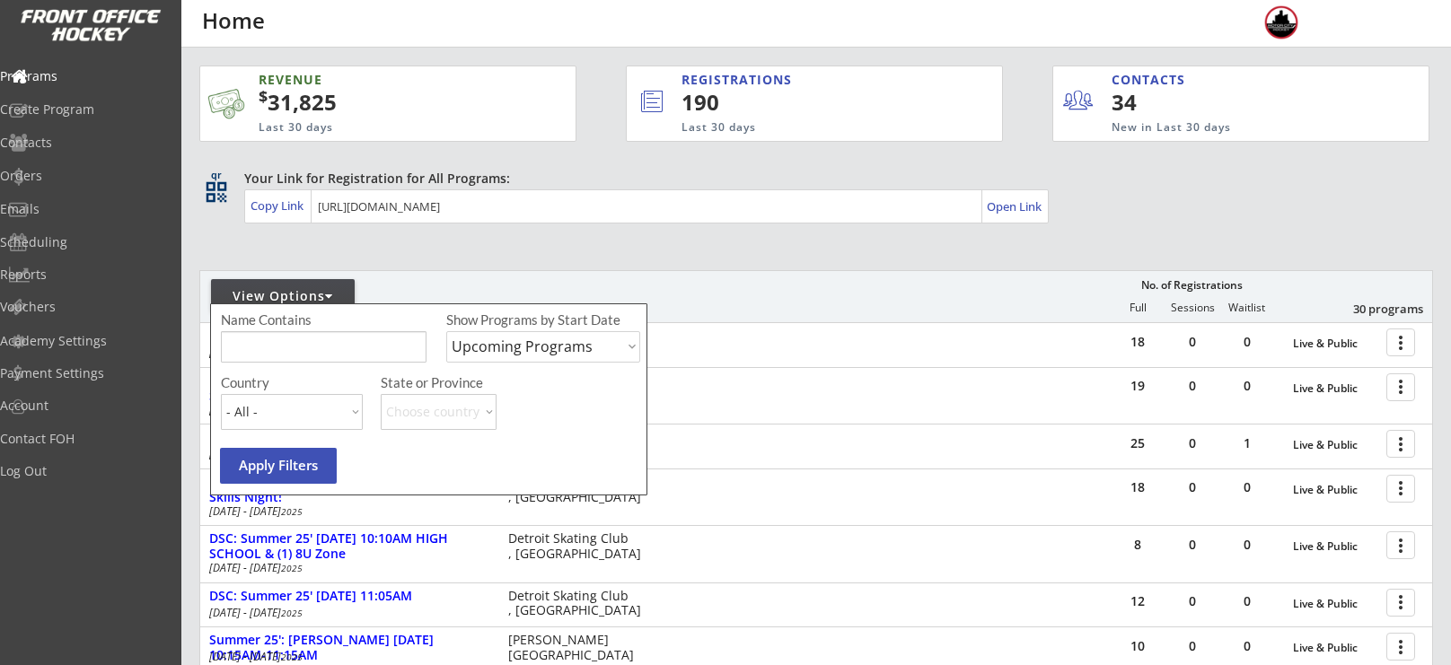
click at [323, 346] on input "input" at bounding box center [324, 346] width 206 height 31
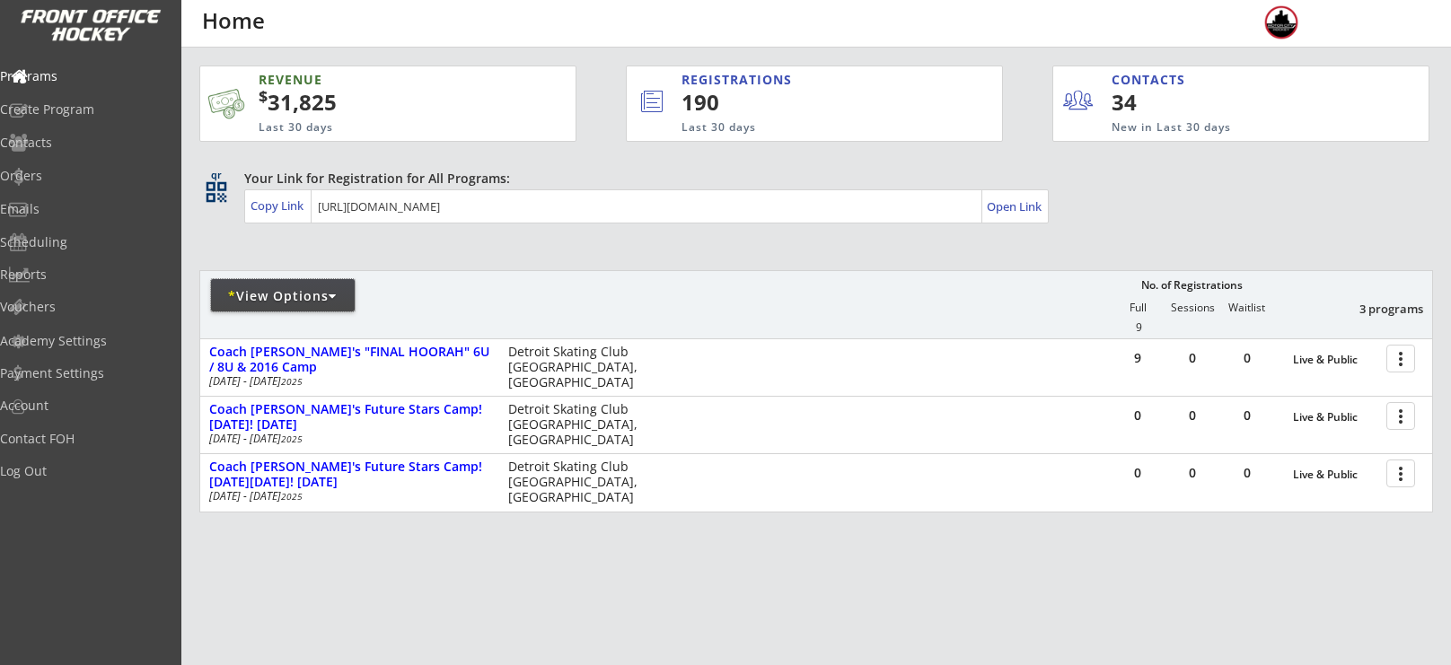
click at [297, 279] on div "* View Options" at bounding box center [283, 295] width 144 height 32
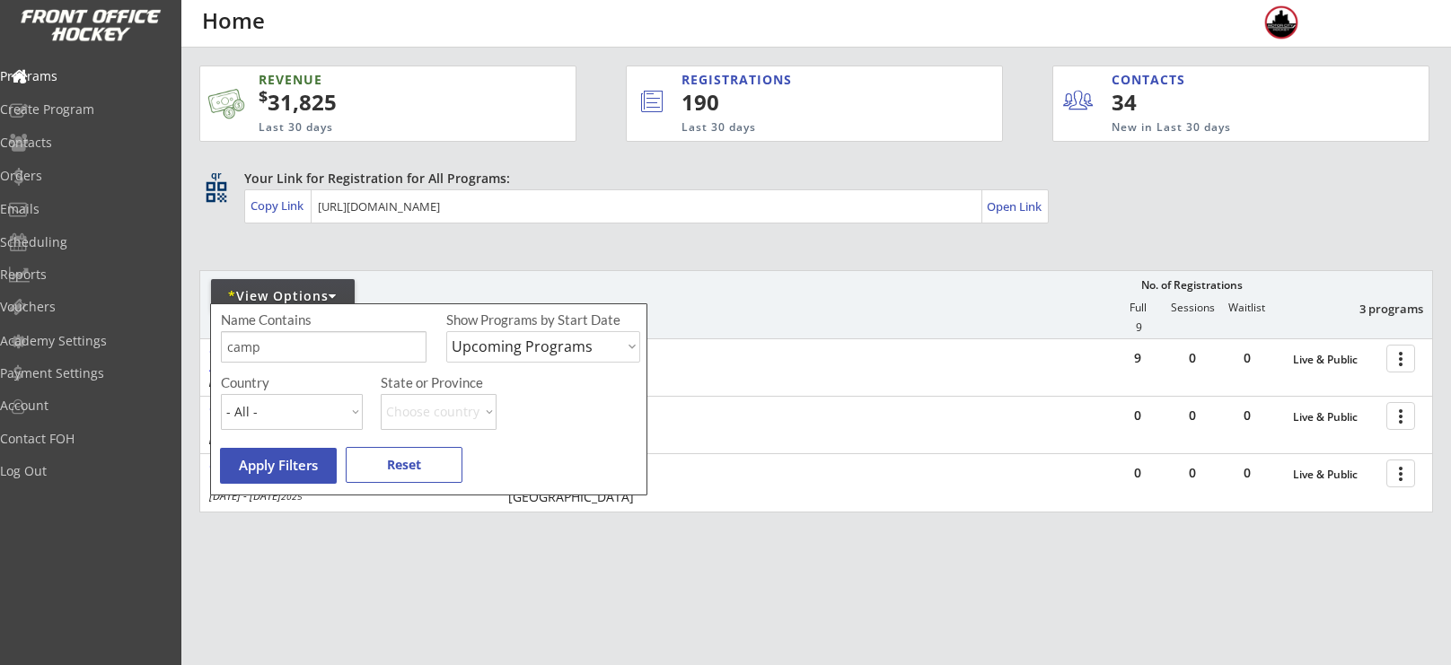
click at [294, 345] on input "input" at bounding box center [324, 346] width 206 height 31
type input "c"
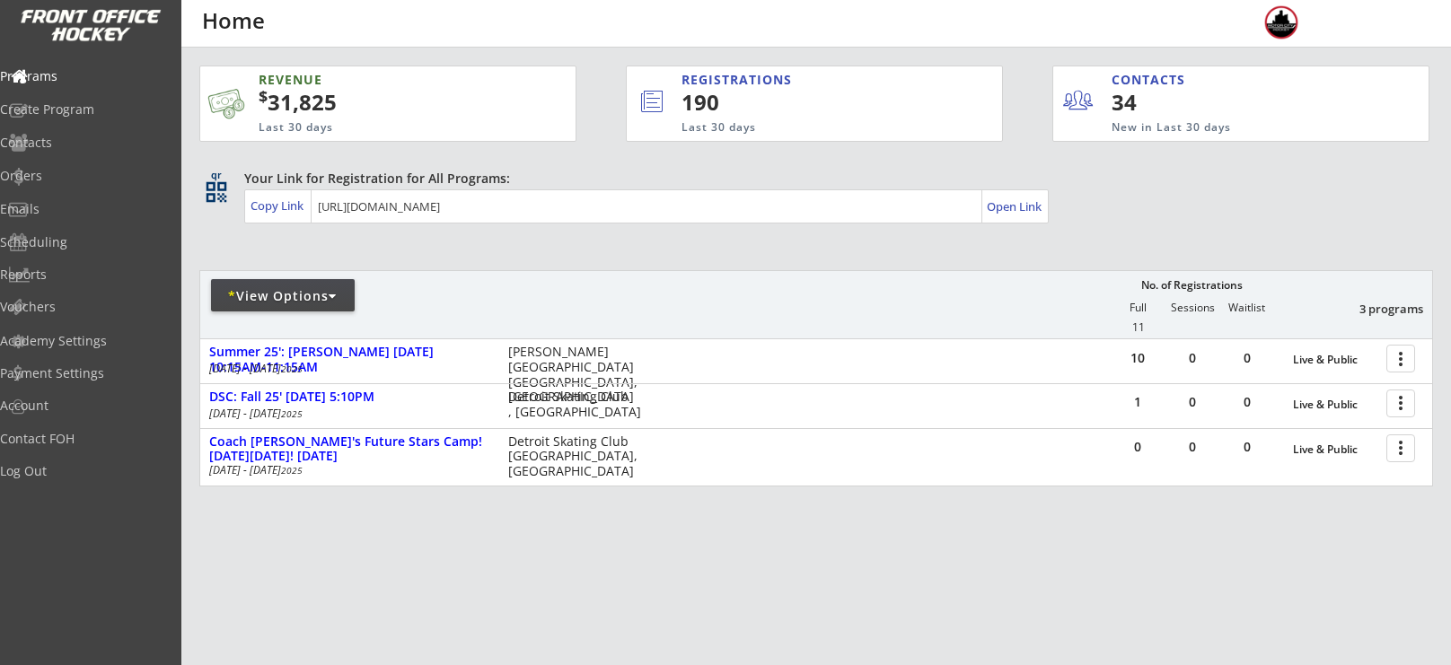
click at [331, 306] on div "* View Options" at bounding box center [283, 295] width 144 height 32
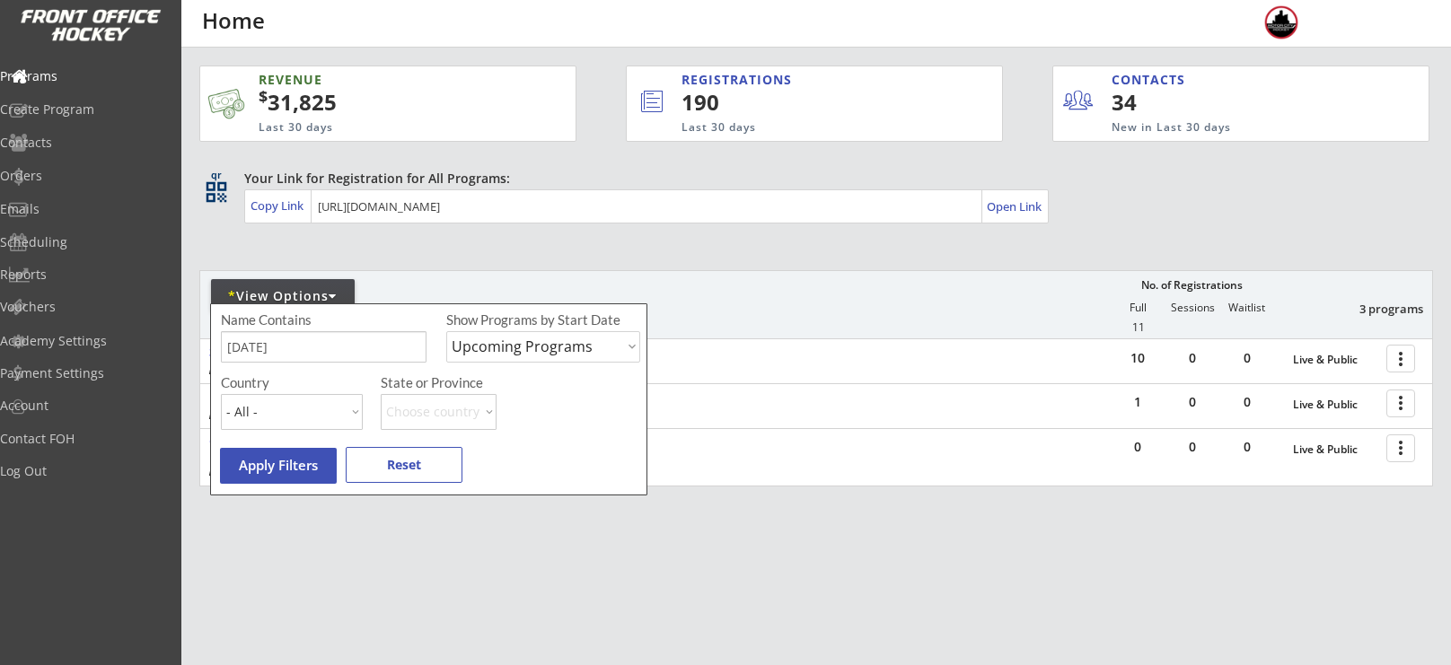
click at [341, 339] on input "input" at bounding box center [324, 346] width 206 height 31
type input "f"
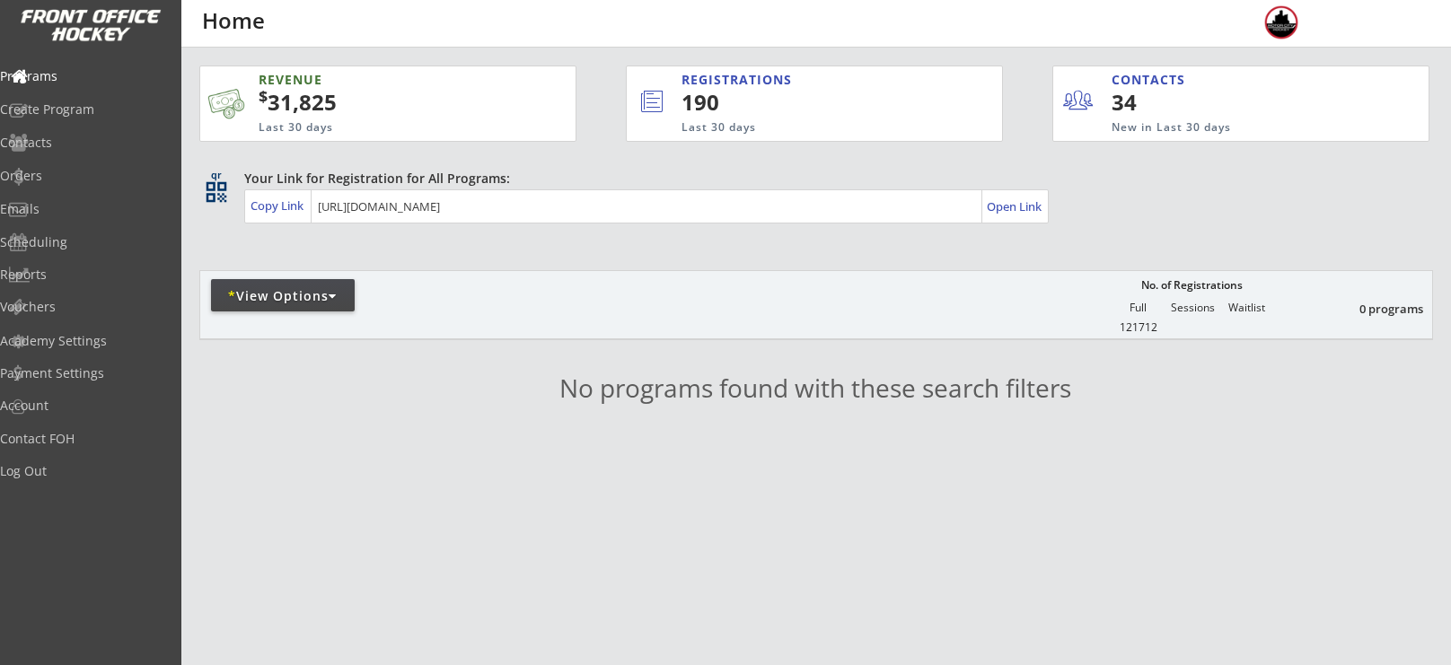
click at [339, 268] on div "REVENUE $ 31,825 Last 30 days REGISTRATIONS 190 Last 30 days CONTACTS 34 New in…" at bounding box center [816, 287] width 1234 height 479
click at [307, 287] on div "* View Options" at bounding box center [283, 296] width 144 height 18
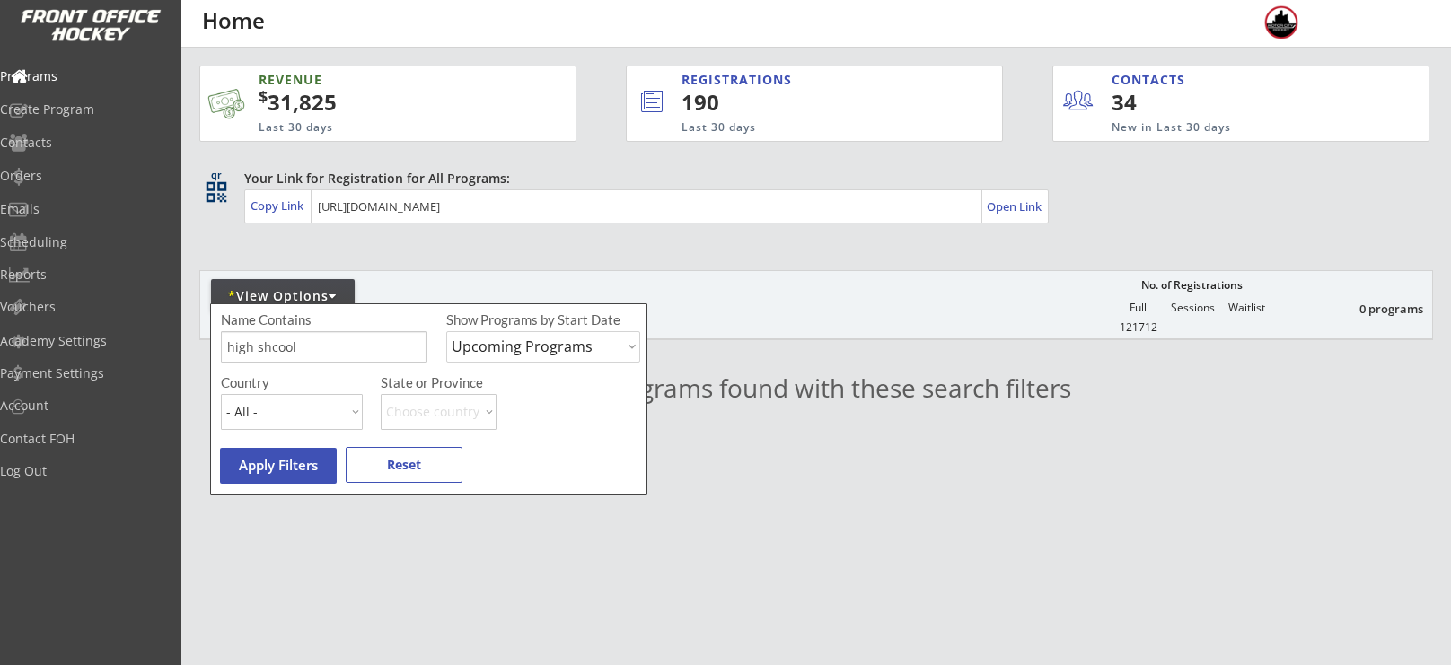
click at [318, 338] on input "input" at bounding box center [324, 346] width 206 height 31
type input "high school"
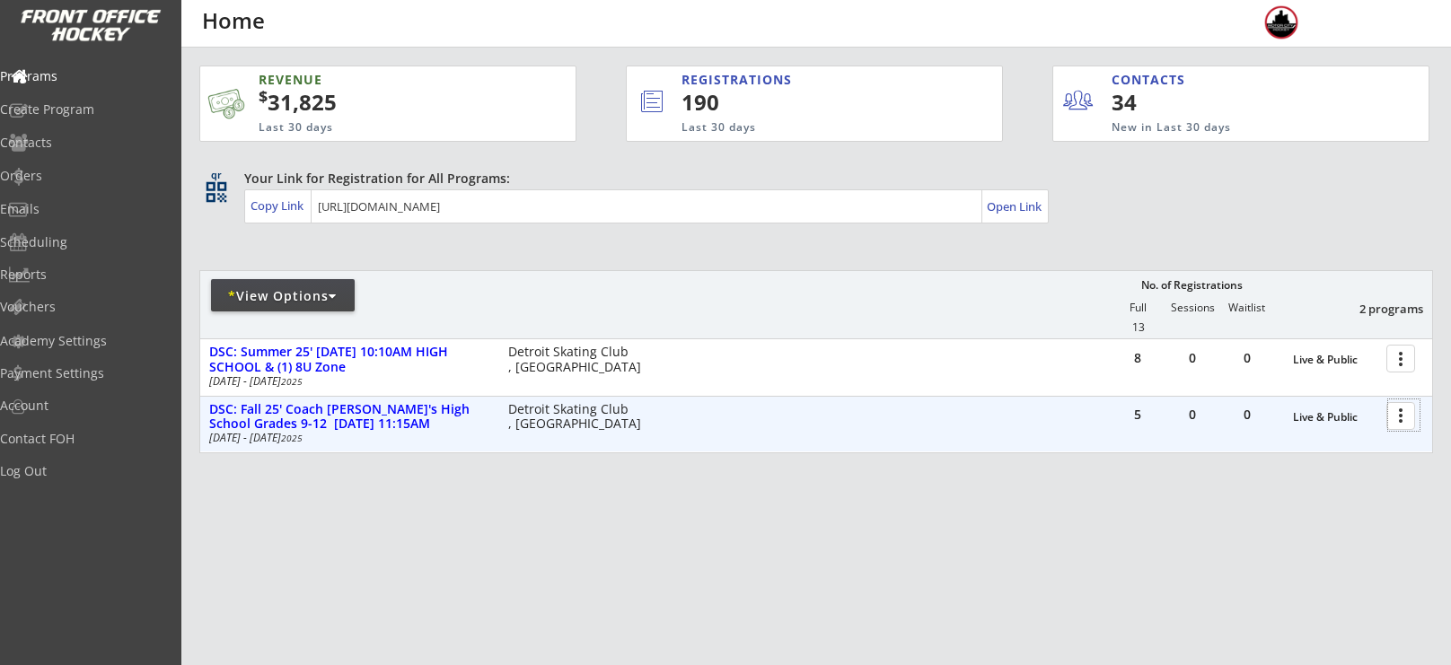
click at [1404, 413] on div at bounding box center [1403, 415] width 31 height 31
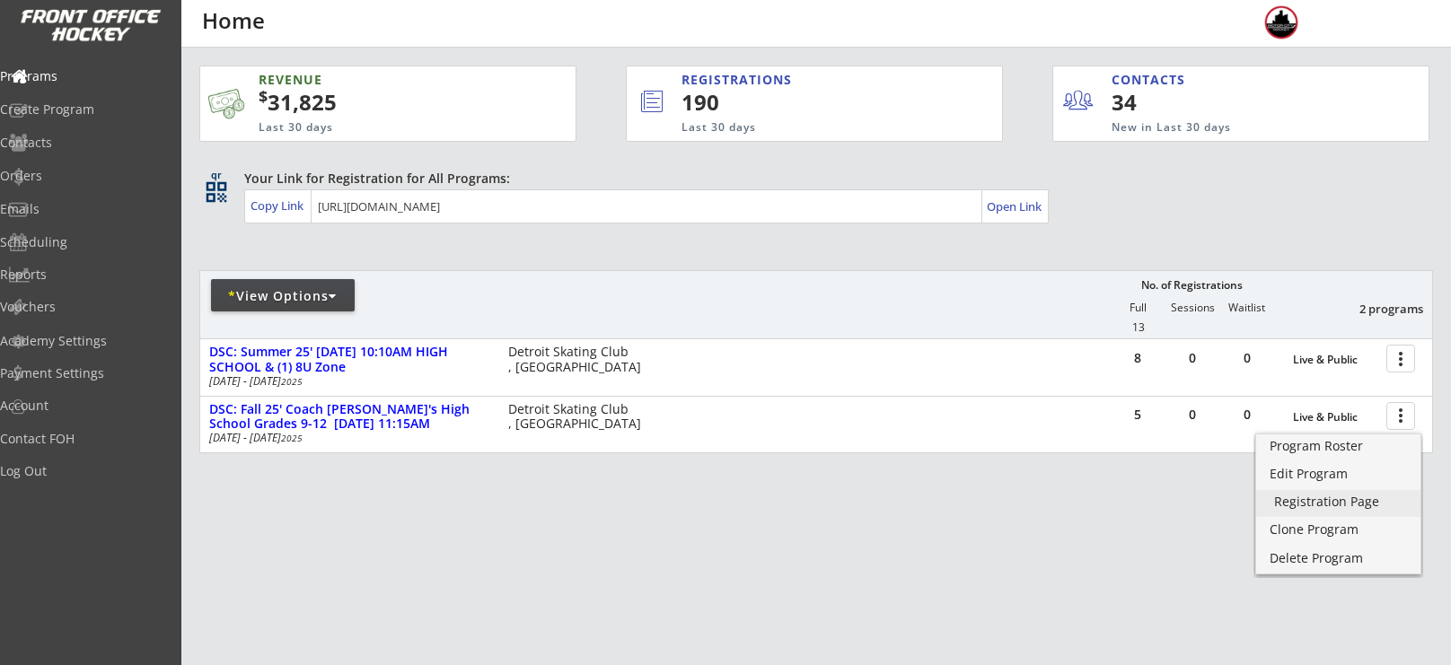
click at [1353, 500] on div "Registration Page" at bounding box center [1338, 502] width 128 height 13
